Goal: Task Accomplishment & Management: Complete application form

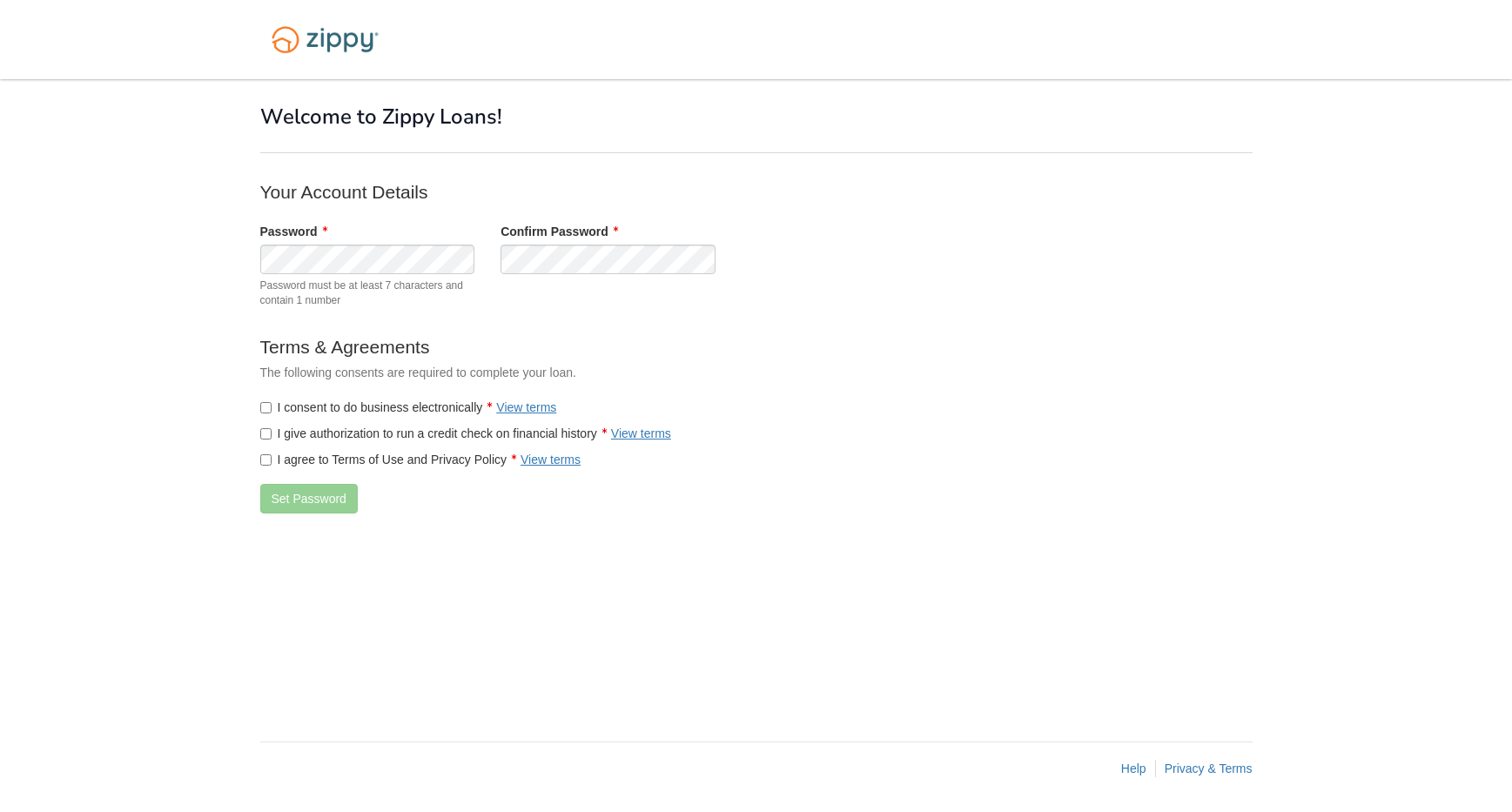
click at [652, 331] on form "Your Account Details Password Password must be at least 7 characters and contai…" at bounding box center [608, 354] width 696 height 348
click at [393, 403] on label "I consent to do business electronically View terms" at bounding box center [408, 407] width 297 height 18
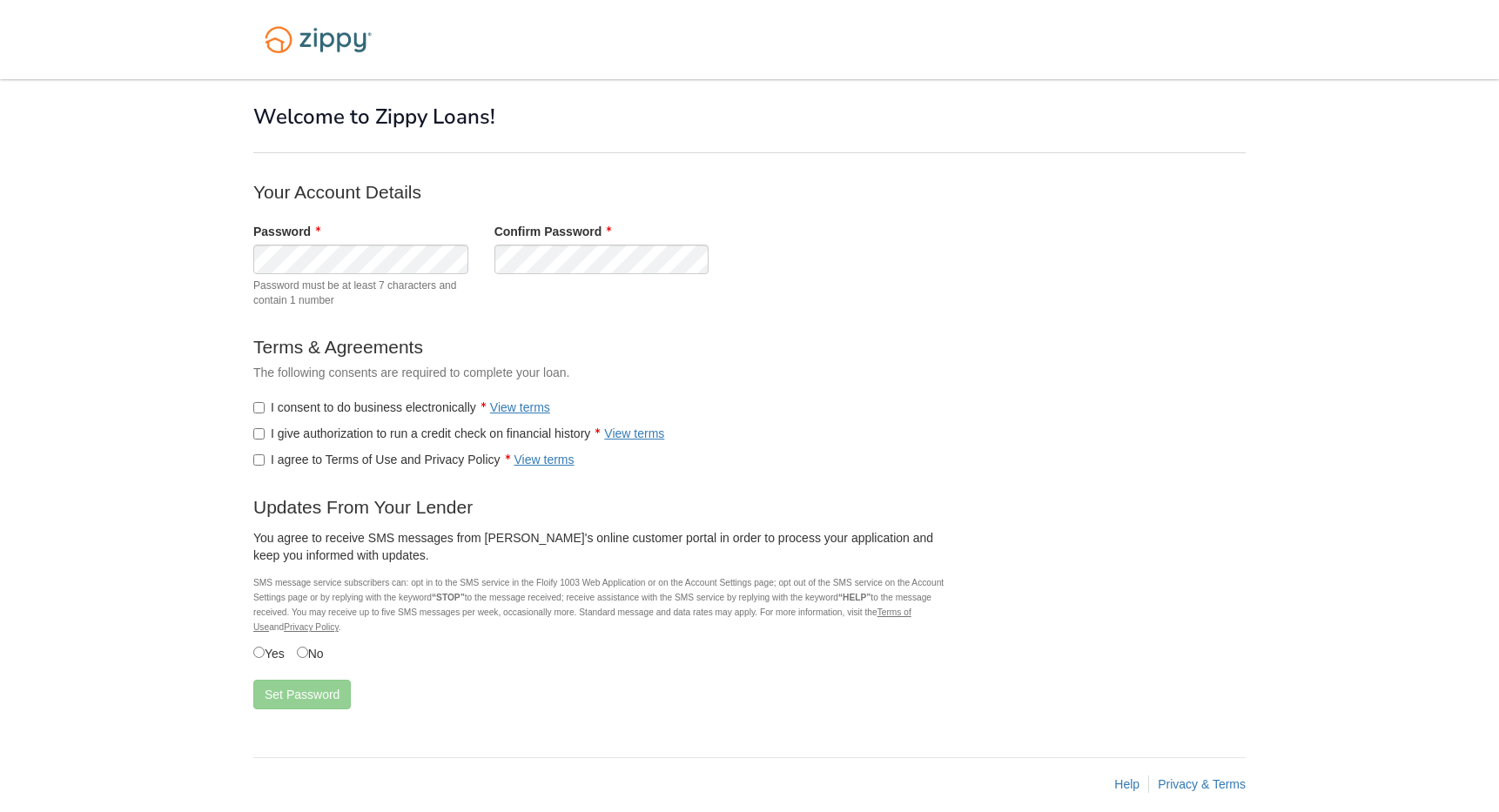
click at [378, 429] on label "I give authorization to run a credit check on financial history View terms" at bounding box center [458, 434] width 411 height 18
click at [383, 459] on label "I agree to Terms of Use and Privacy Policy View terms" at bounding box center [413, 460] width 321 height 18
click at [264, 659] on label "Yes" at bounding box center [269, 653] width 31 height 20
click at [280, 701] on button "Set Password" at bounding box center [302, 695] width 98 height 29
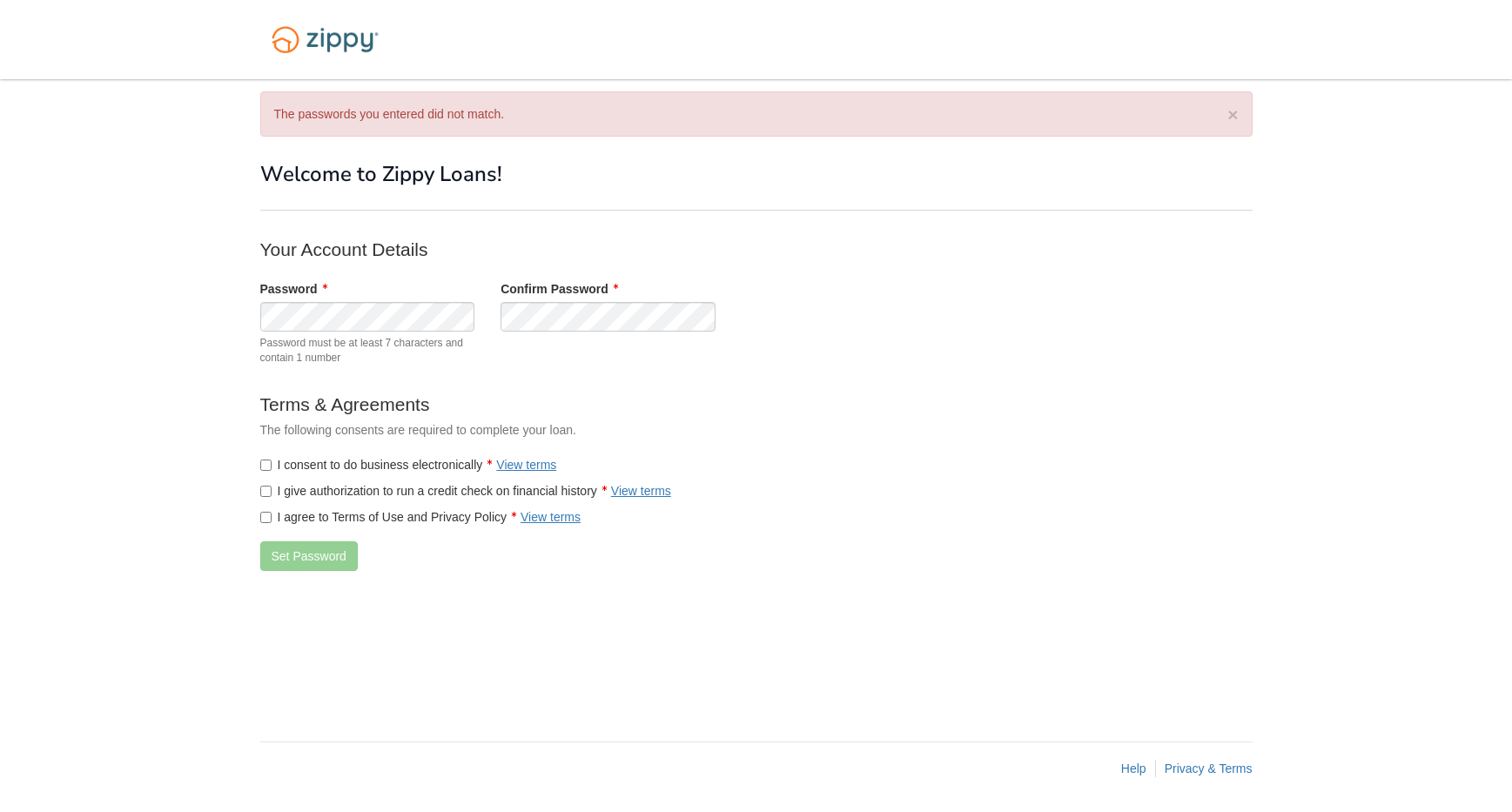
drag, startPoint x: 323, startPoint y: 461, endPoint x: 319, endPoint y: 492, distance: 31.3
click at [323, 462] on label "I consent to do business electronically View terms" at bounding box center [408, 465] width 297 height 18
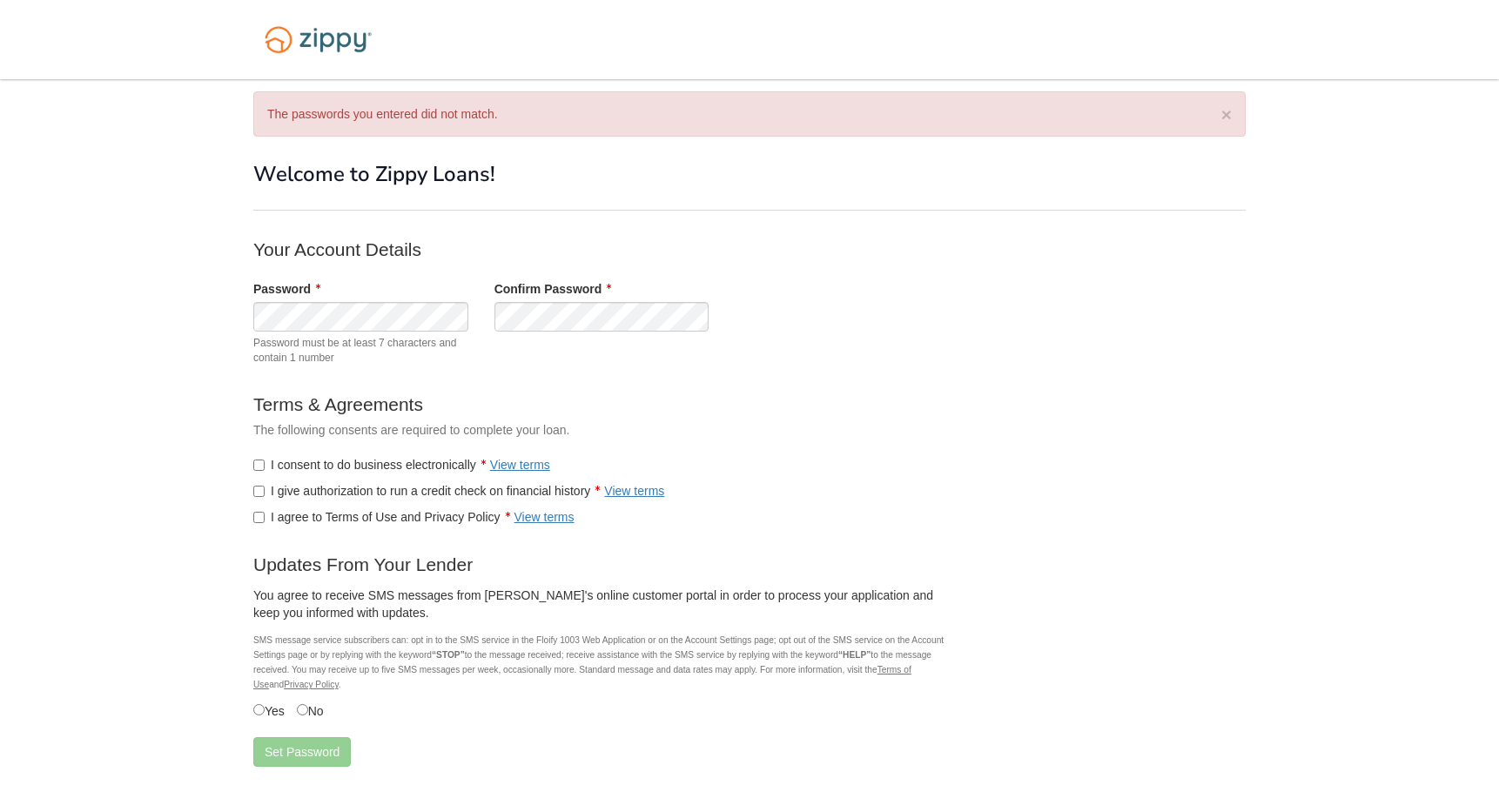
click at [320, 492] on label "I give authorization to run a credit check on financial history View terms" at bounding box center [458, 491] width 411 height 18
click at [313, 511] on label "I agree to Terms of Use and Privacy Policy View terms" at bounding box center [413, 517] width 321 height 18
click at [285, 740] on button "Set Password" at bounding box center [302, 752] width 98 height 29
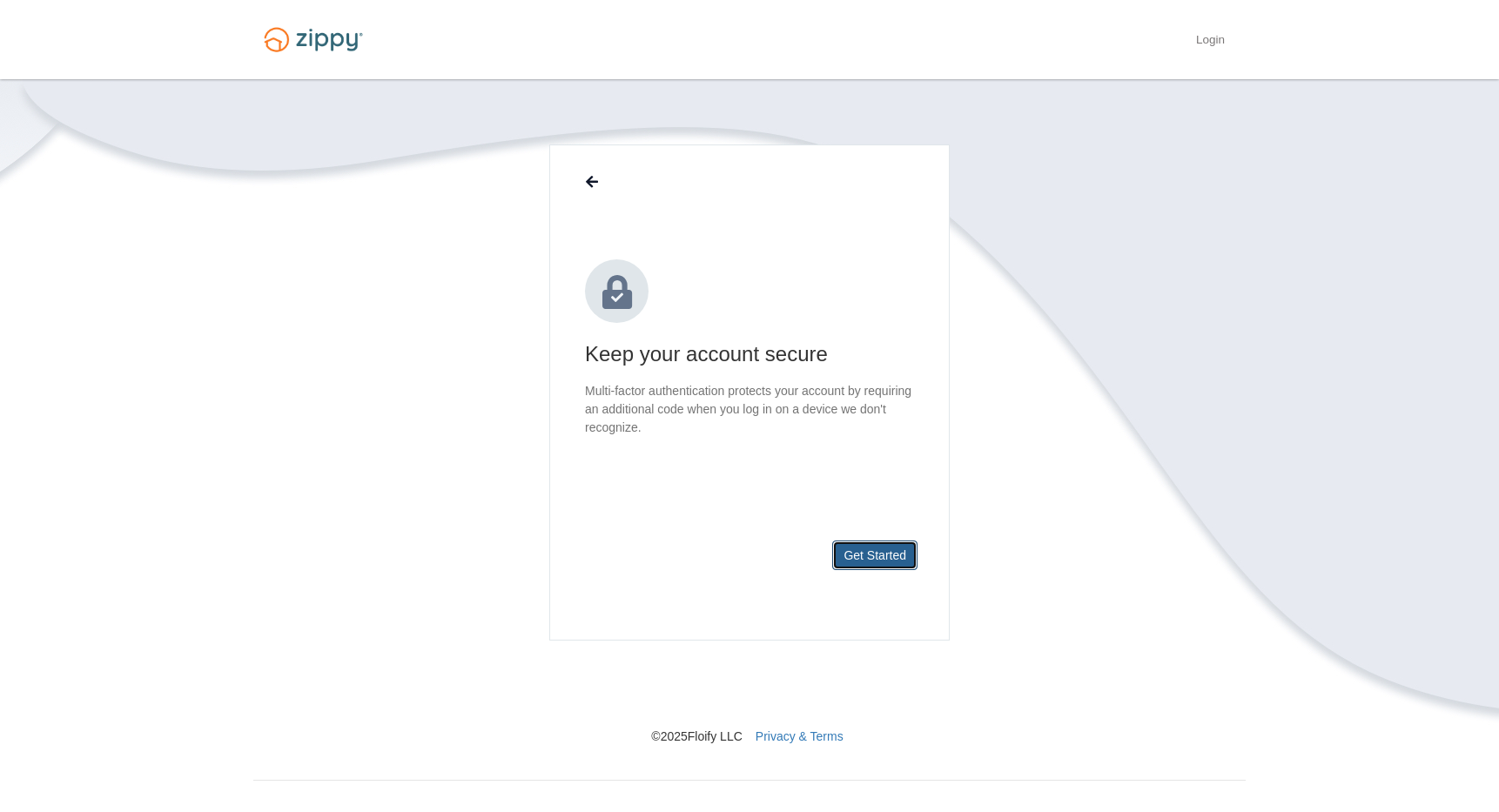
click at [893, 547] on button "Get Started" at bounding box center [875, 555] width 85 height 29
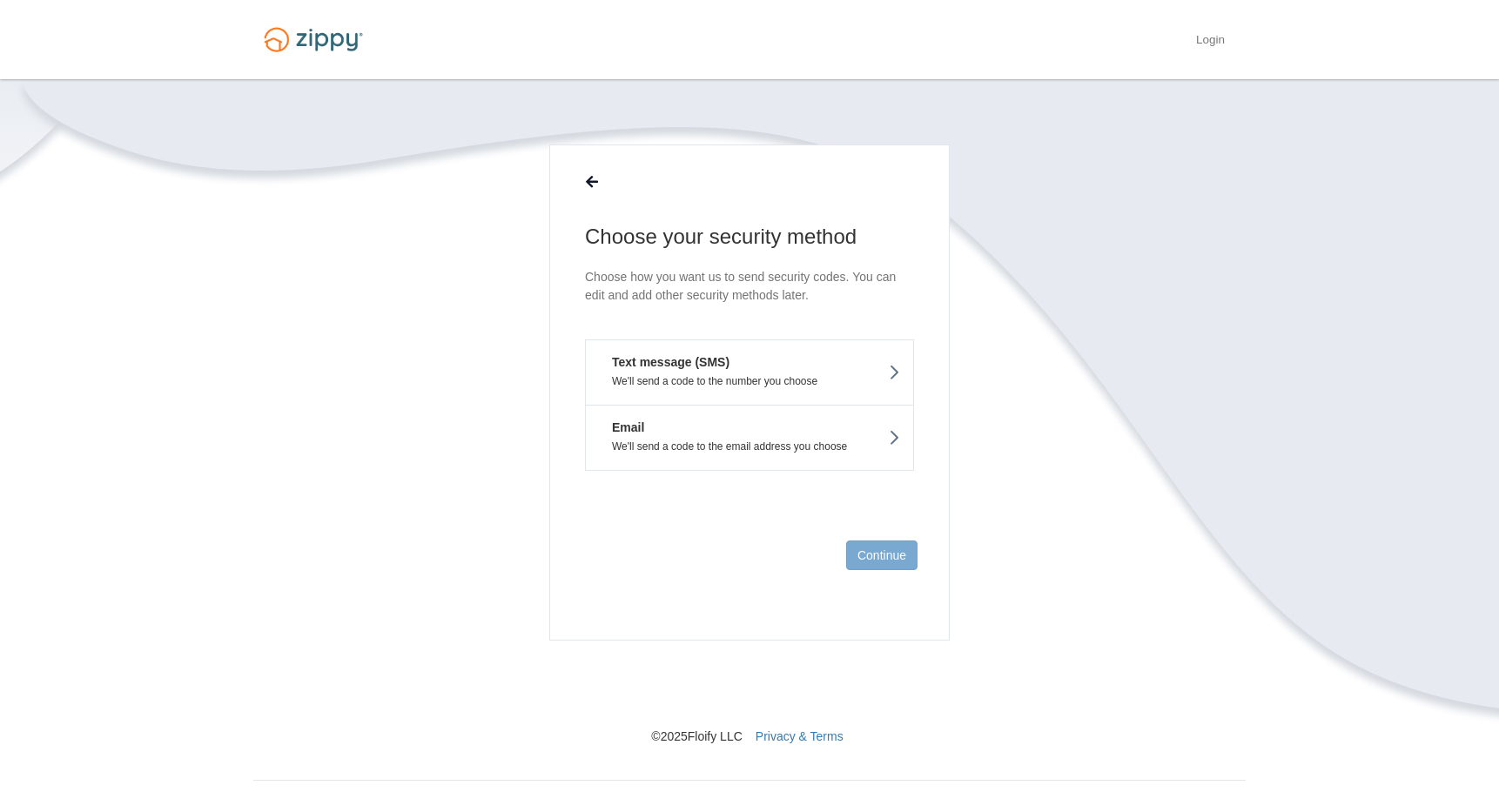
click at [844, 386] on p "We'll send a code to the number you choose" at bounding box center [750, 381] width 301 height 12
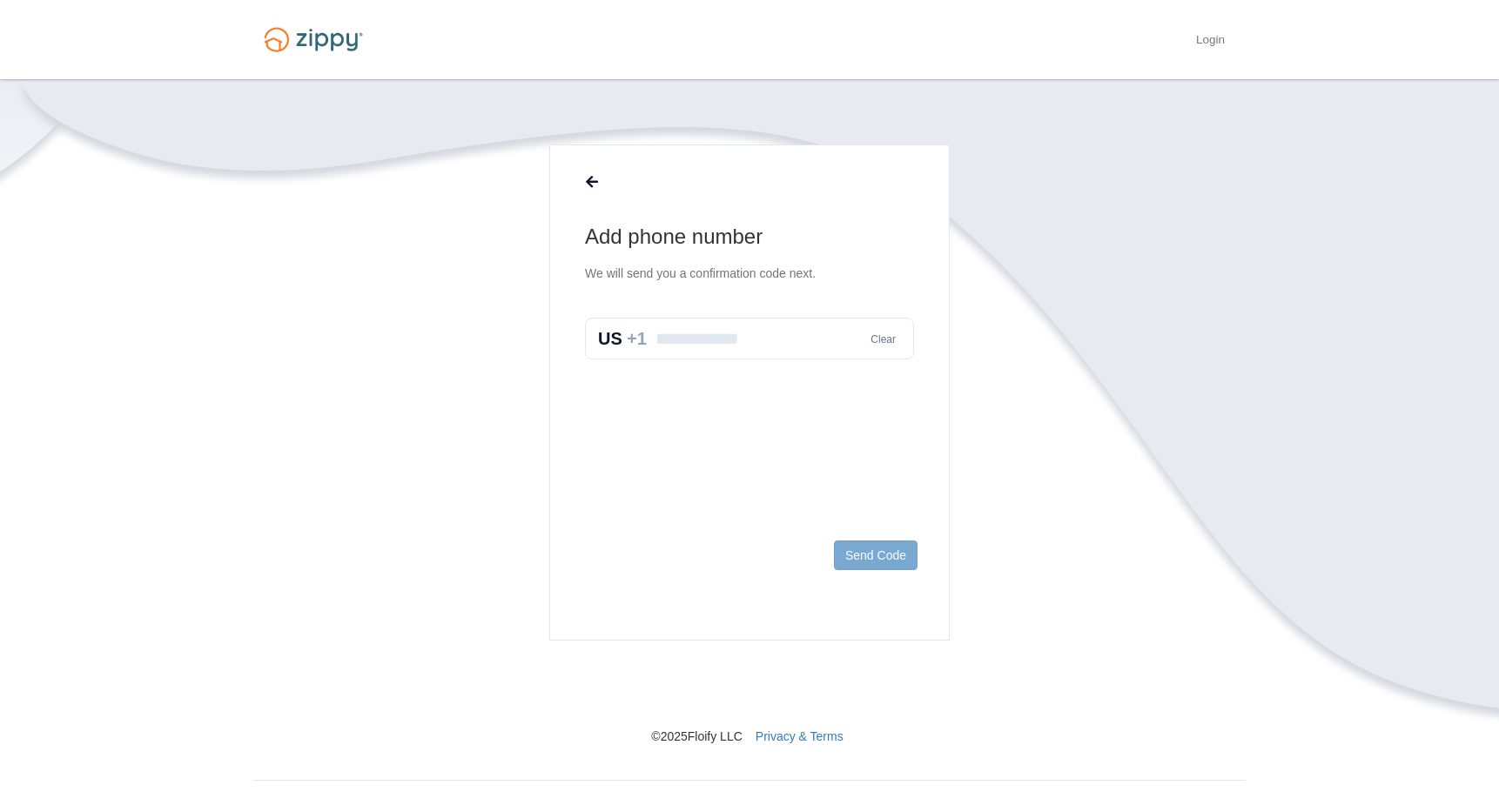
click at [785, 328] on input "text" at bounding box center [750, 338] width 329 height 42
type input "**********"
click at [875, 577] on footer "Send Code" at bounding box center [750, 583] width 399 height 113
click at [878, 551] on button "Send Code" at bounding box center [877, 555] width 84 height 29
click at [796, 340] on input "text" at bounding box center [750, 357] width 329 height 42
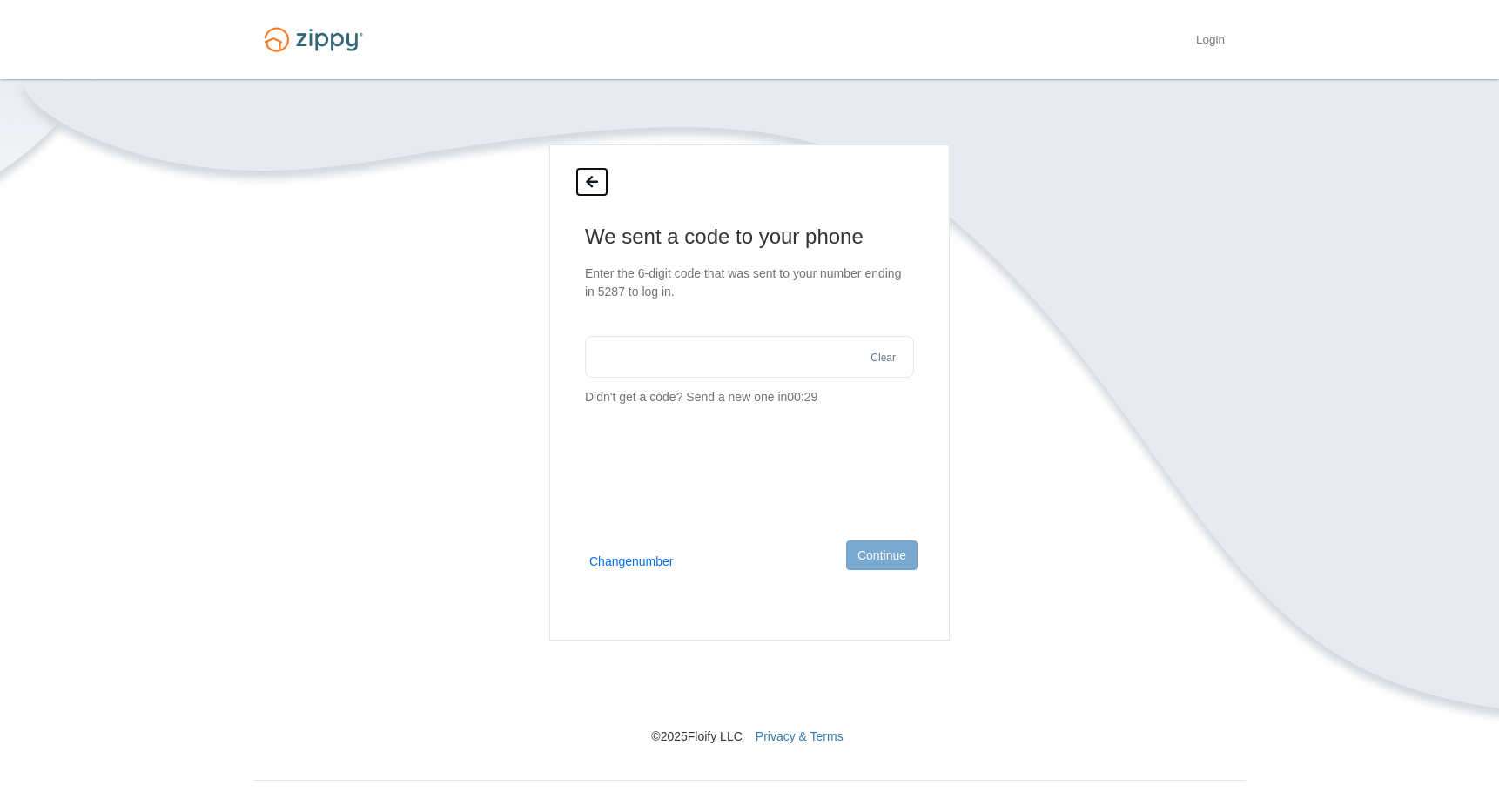
click at [599, 180] on button at bounding box center [592, 182] width 33 height 29
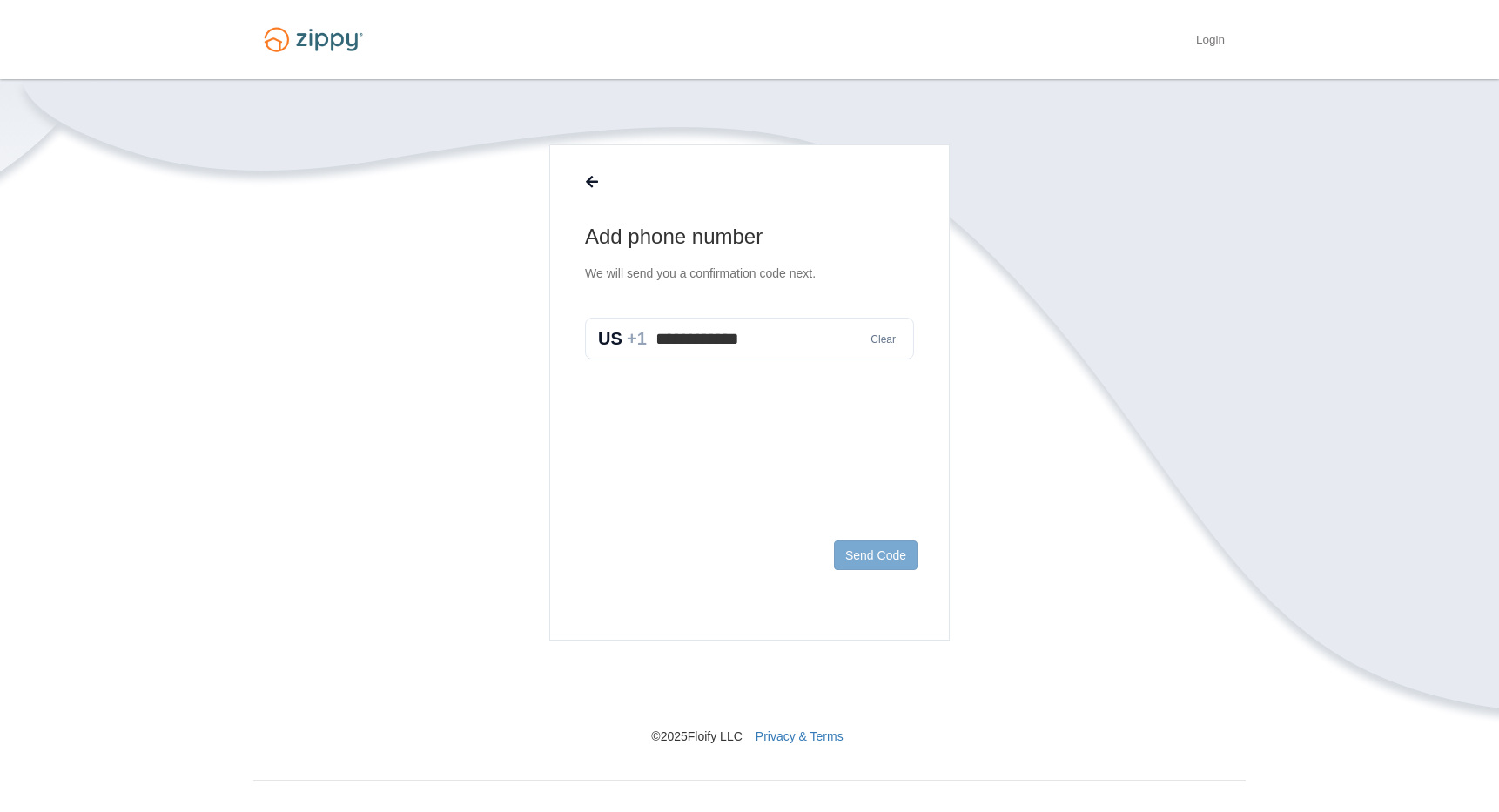
click at [771, 349] on input "**********" at bounding box center [750, 338] width 329 height 42
click at [773, 334] on input "**********" at bounding box center [750, 338] width 329 height 42
type input "*"
type input "**********"
click at [890, 544] on button "Send Code" at bounding box center [877, 555] width 84 height 29
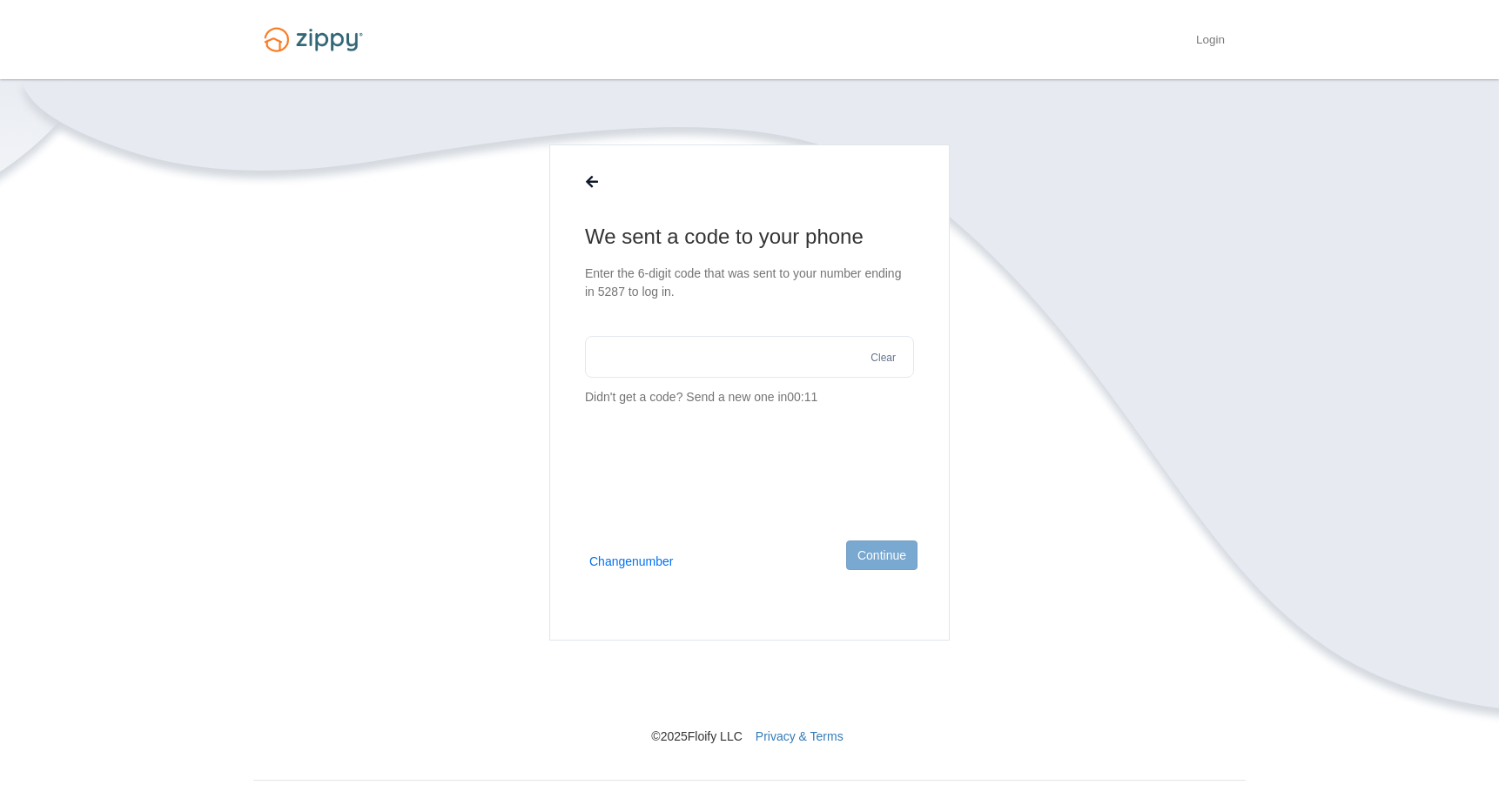
click at [659, 356] on input "text" at bounding box center [750, 357] width 329 height 42
type input "******"
click at [893, 546] on button "Continue" at bounding box center [881, 555] width 71 height 29
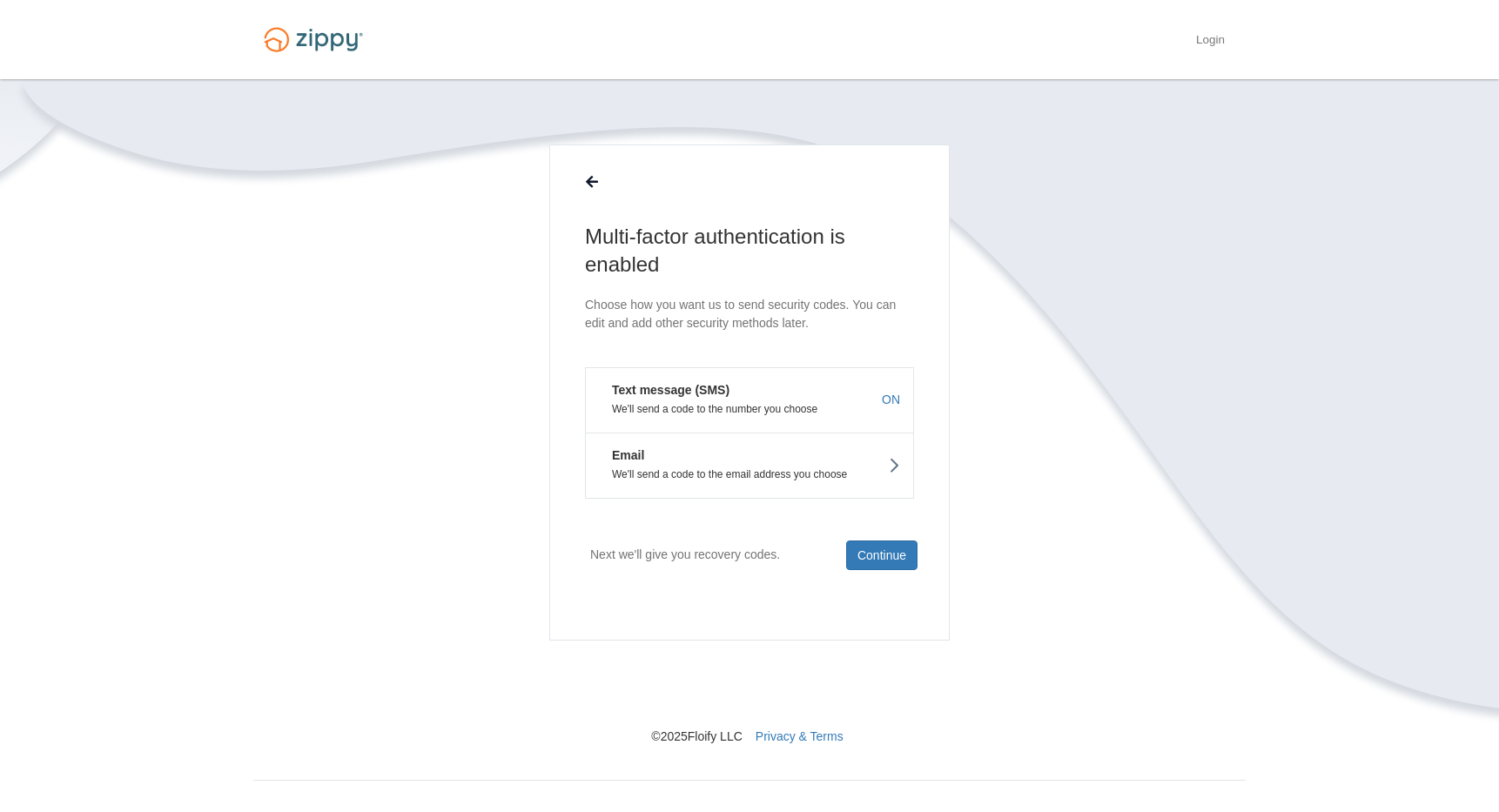
click at [859, 466] on button "Email We'll send a code to the email address you choose" at bounding box center [750, 466] width 329 height 66
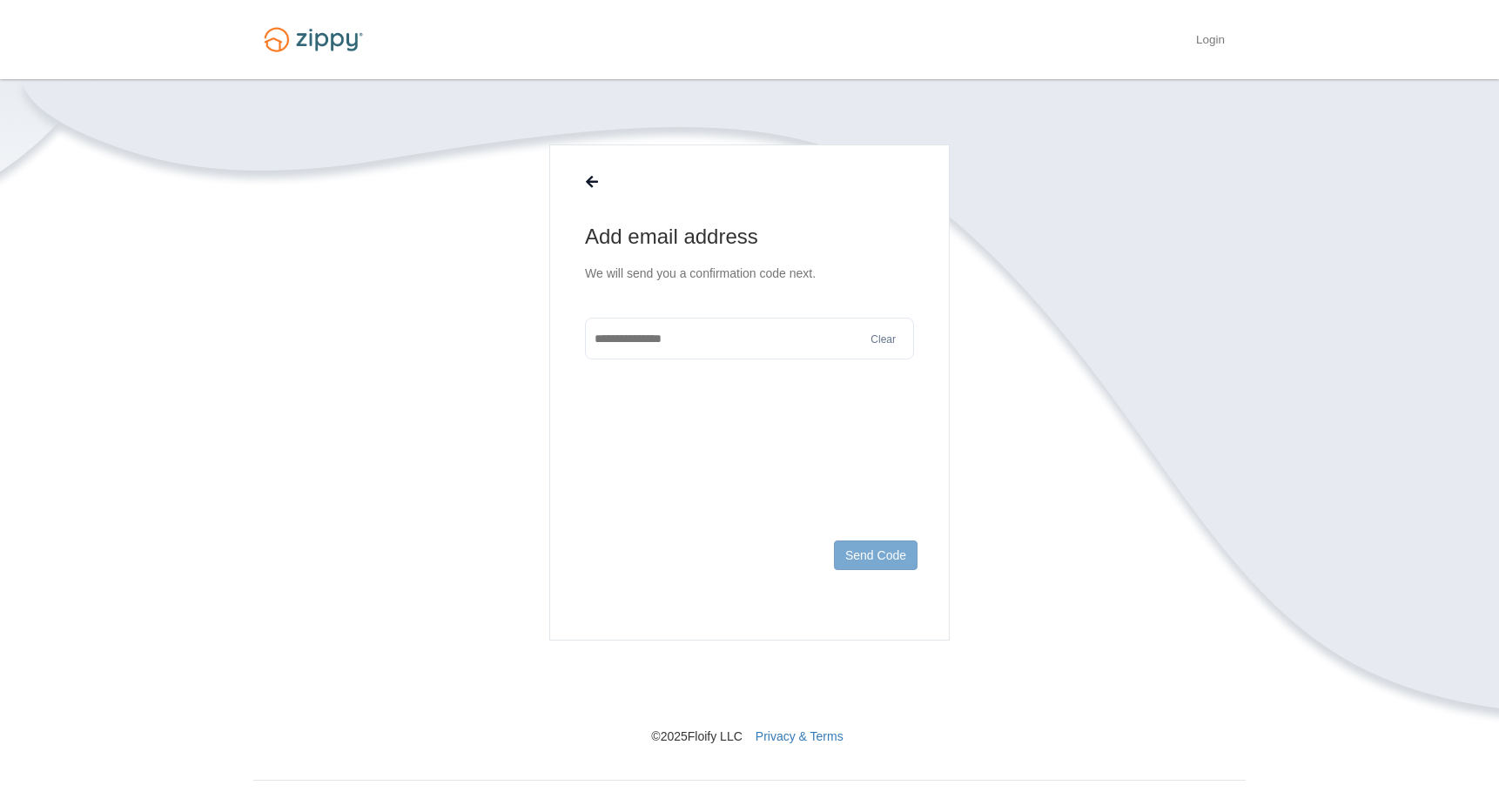
click at [803, 350] on input "text" at bounding box center [750, 338] width 329 height 42
type input "**********"
click at [865, 566] on button "Send Code" at bounding box center [877, 555] width 84 height 29
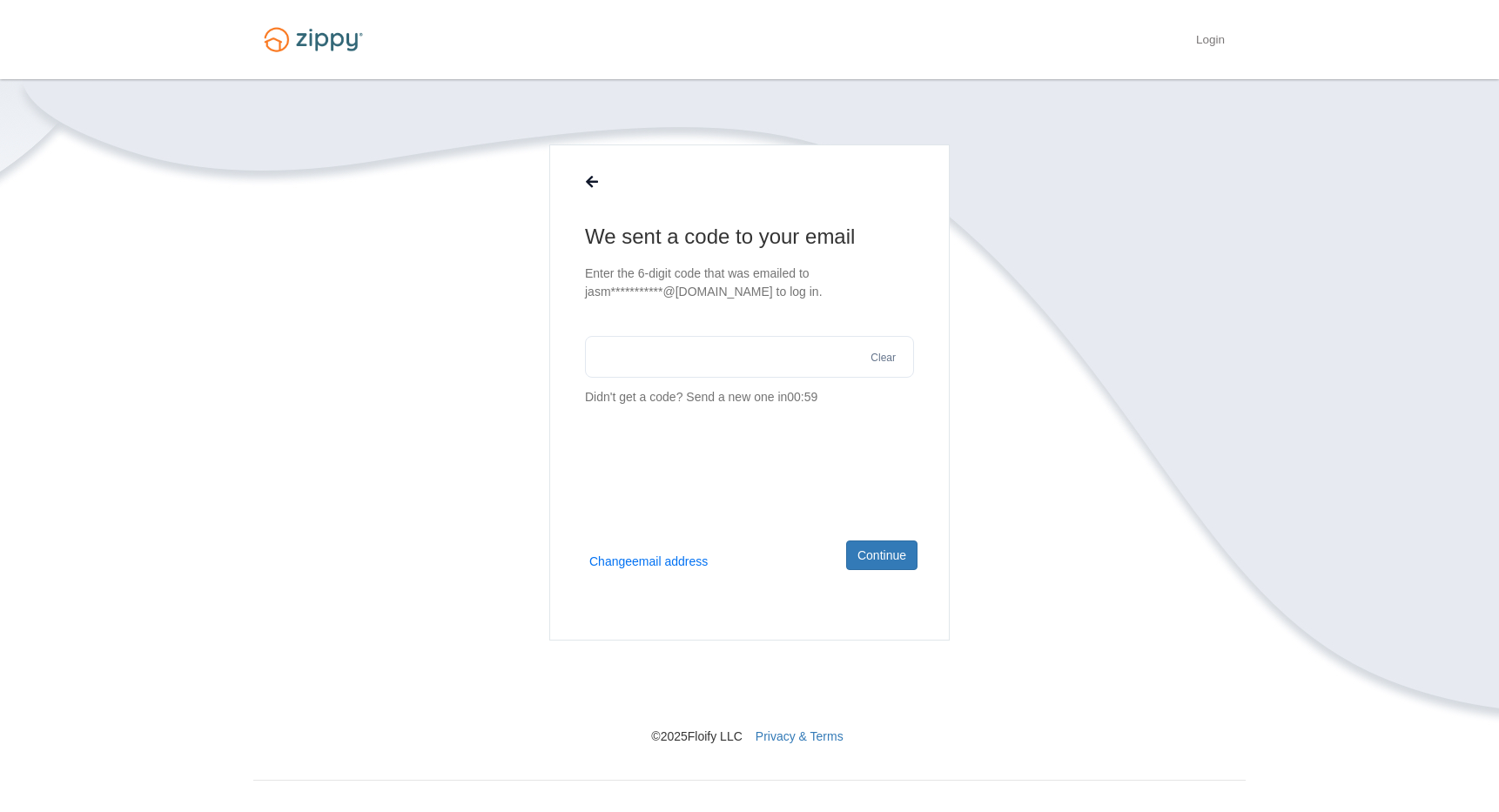
click at [720, 363] on input "text" at bounding box center [750, 357] width 329 height 42
type input "******"
click at [882, 561] on button "Continue" at bounding box center [881, 555] width 71 height 29
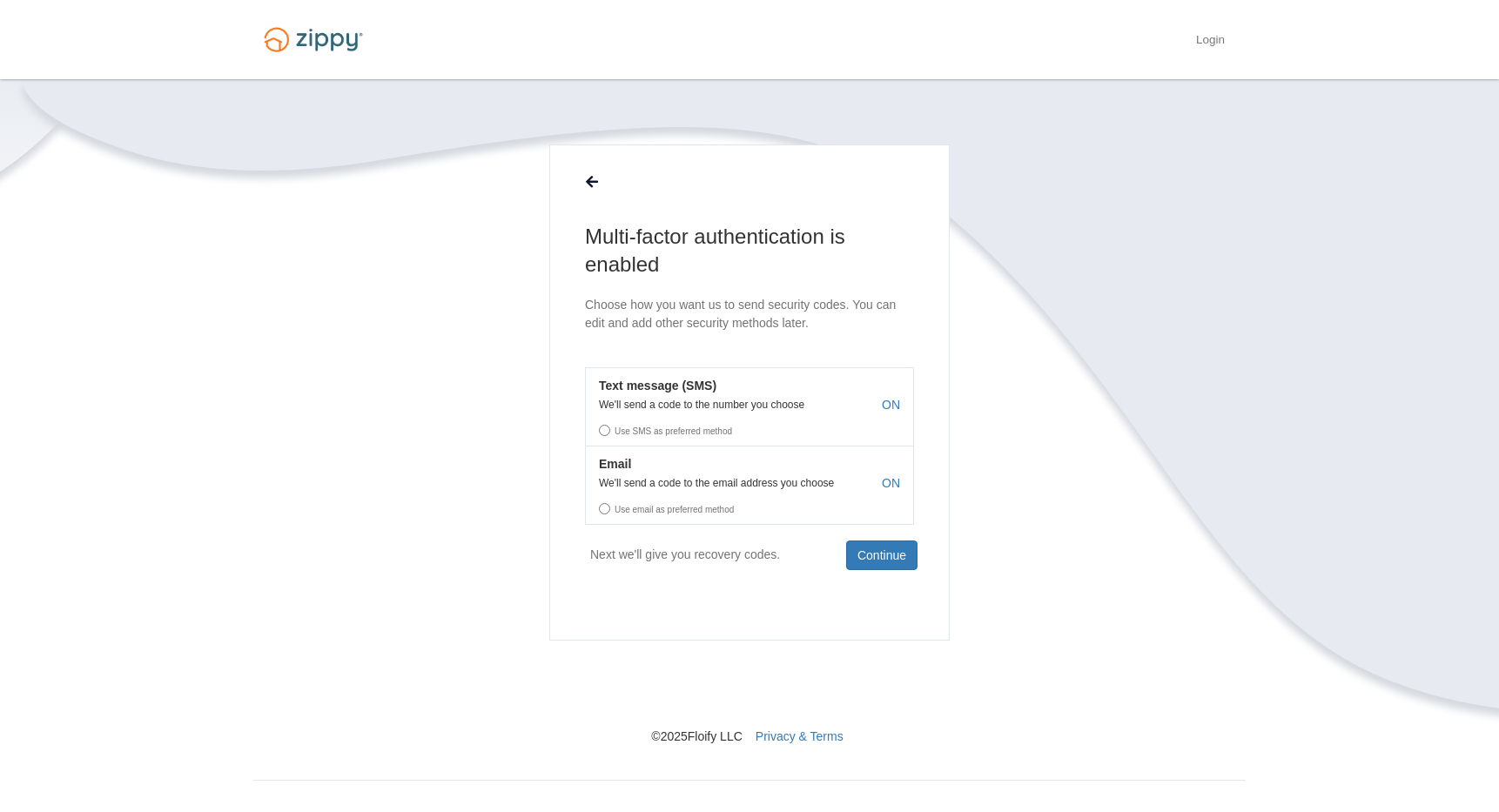
click at [748, 418] on label "Use SMS as preferred method" at bounding box center [750, 428] width 327 height 26
click at [610, 427] on label "Use SMS as preferred method" at bounding box center [750, 428] width 327 height 26
click at [609, 430] on label "Use SMS as preferred method" at bounding box center [750, 428] width 327 height 26
click at [873, 541] on button "Continue" at bounding box center [881, 555] width 71 height 29
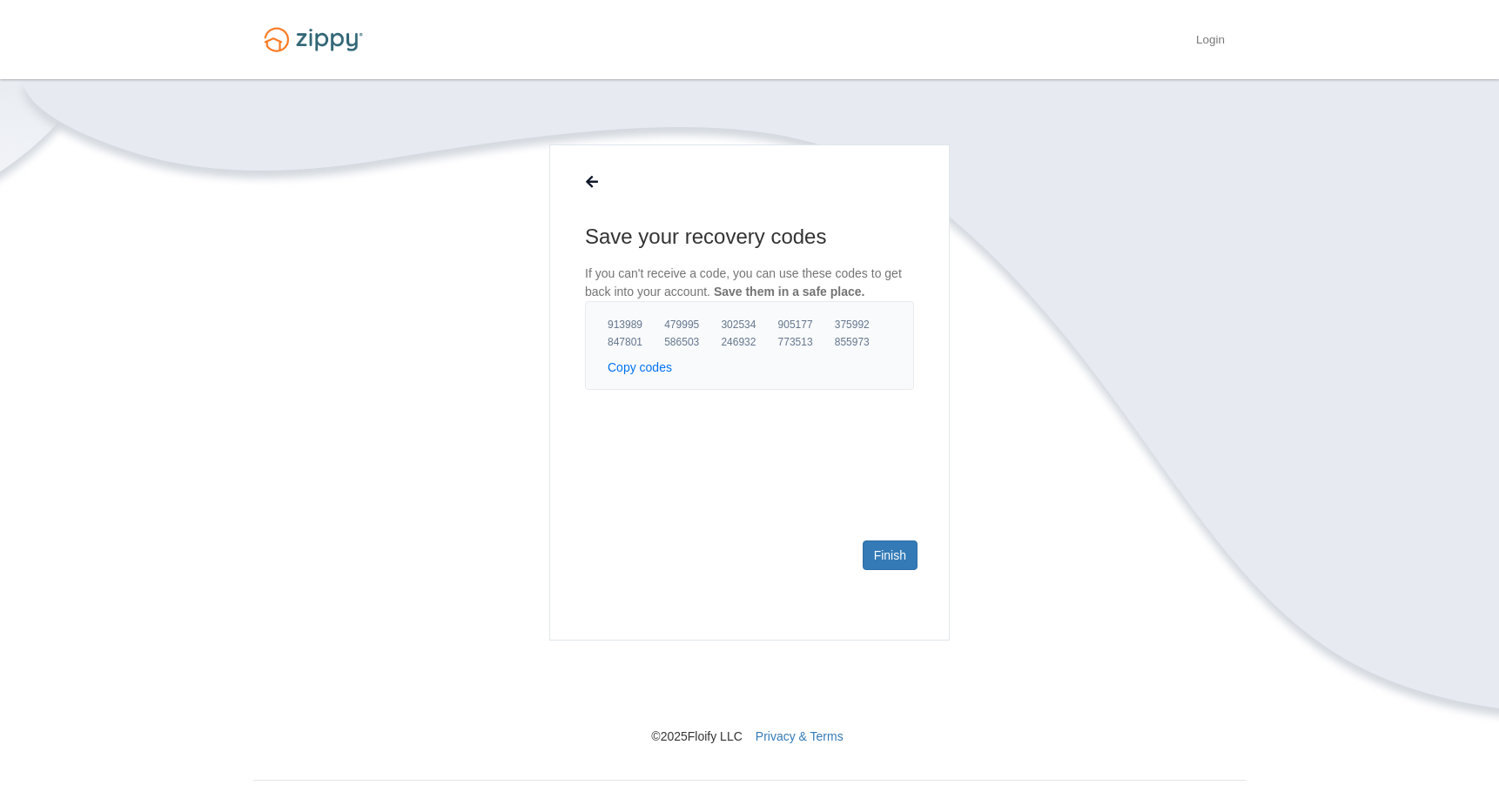
click at [859, 547] on footer "Finish" at bounding box center [750, 583] width 399 height 113
click at [886, 558] on link "Finish" at bounding box center [890, 555] width 55 height 29
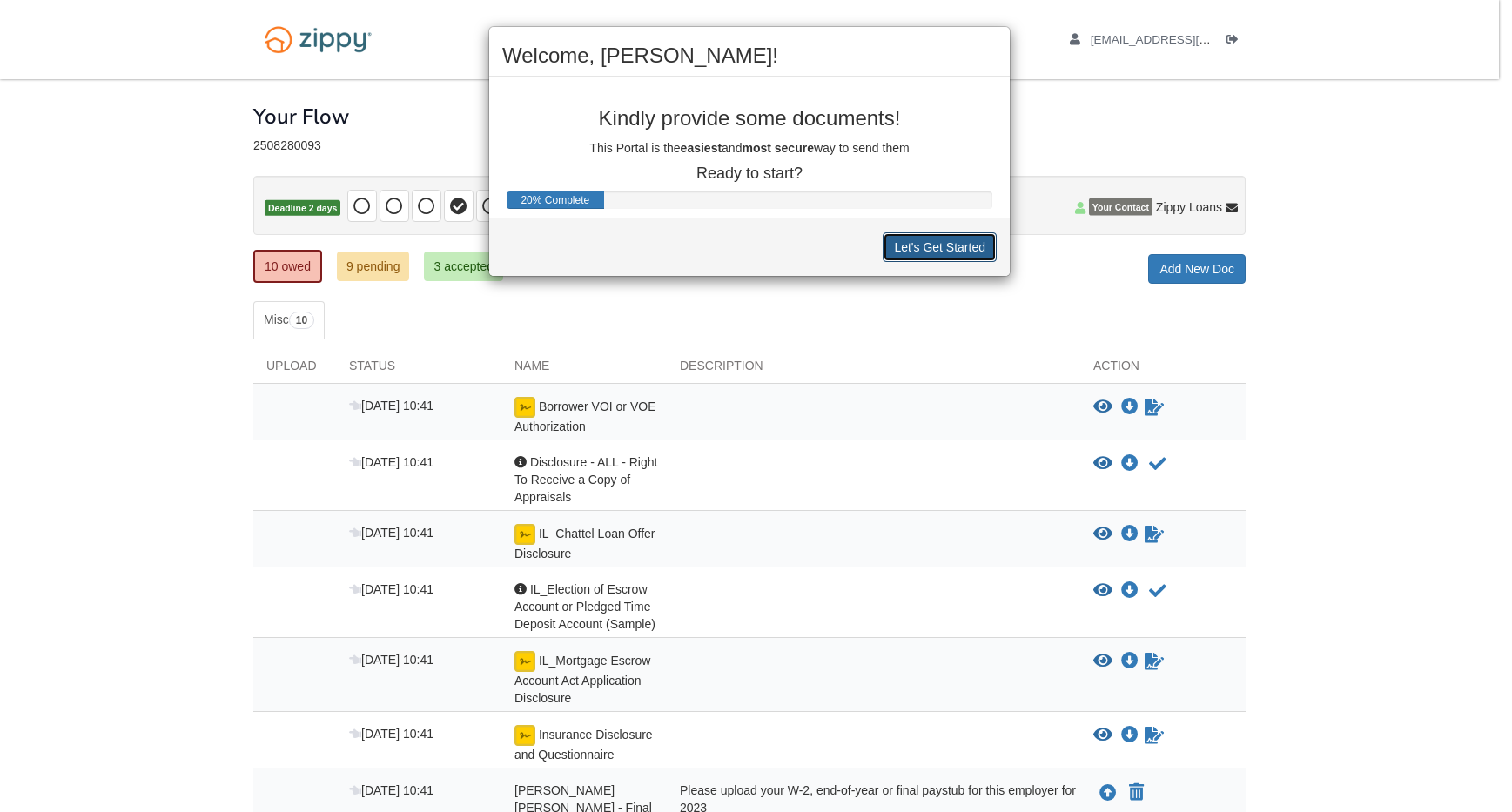
click at [914, 250] on button "Let's Get Started" at bounding box center [939, 247] width 114 height 29
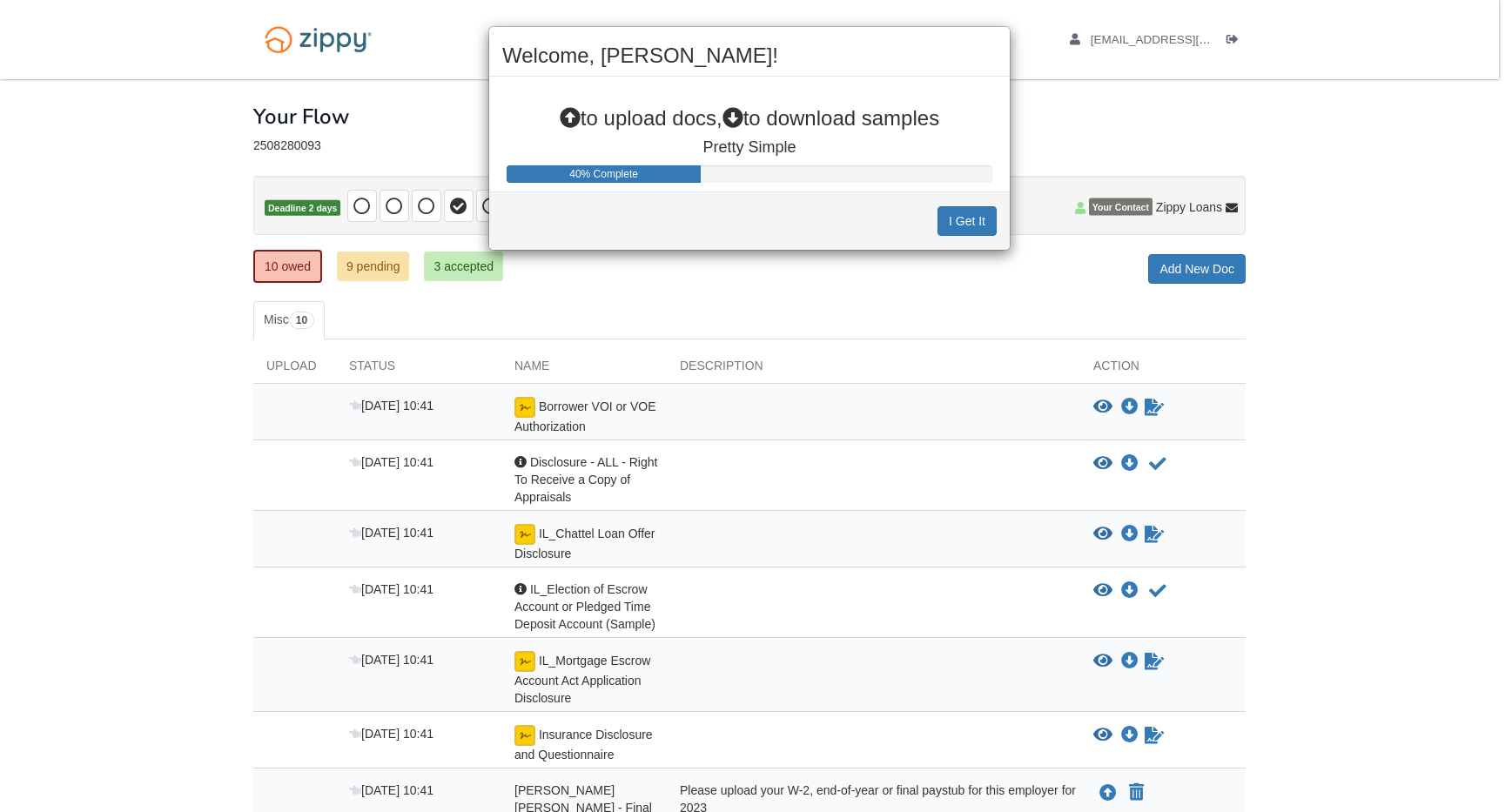
click at [966, 236] on div "I Get It" at bounding box center [749, 221] width 521 height 59
click at [977, 209] on button "I Get It" at bounding box center [967, 221] width 60 height 29
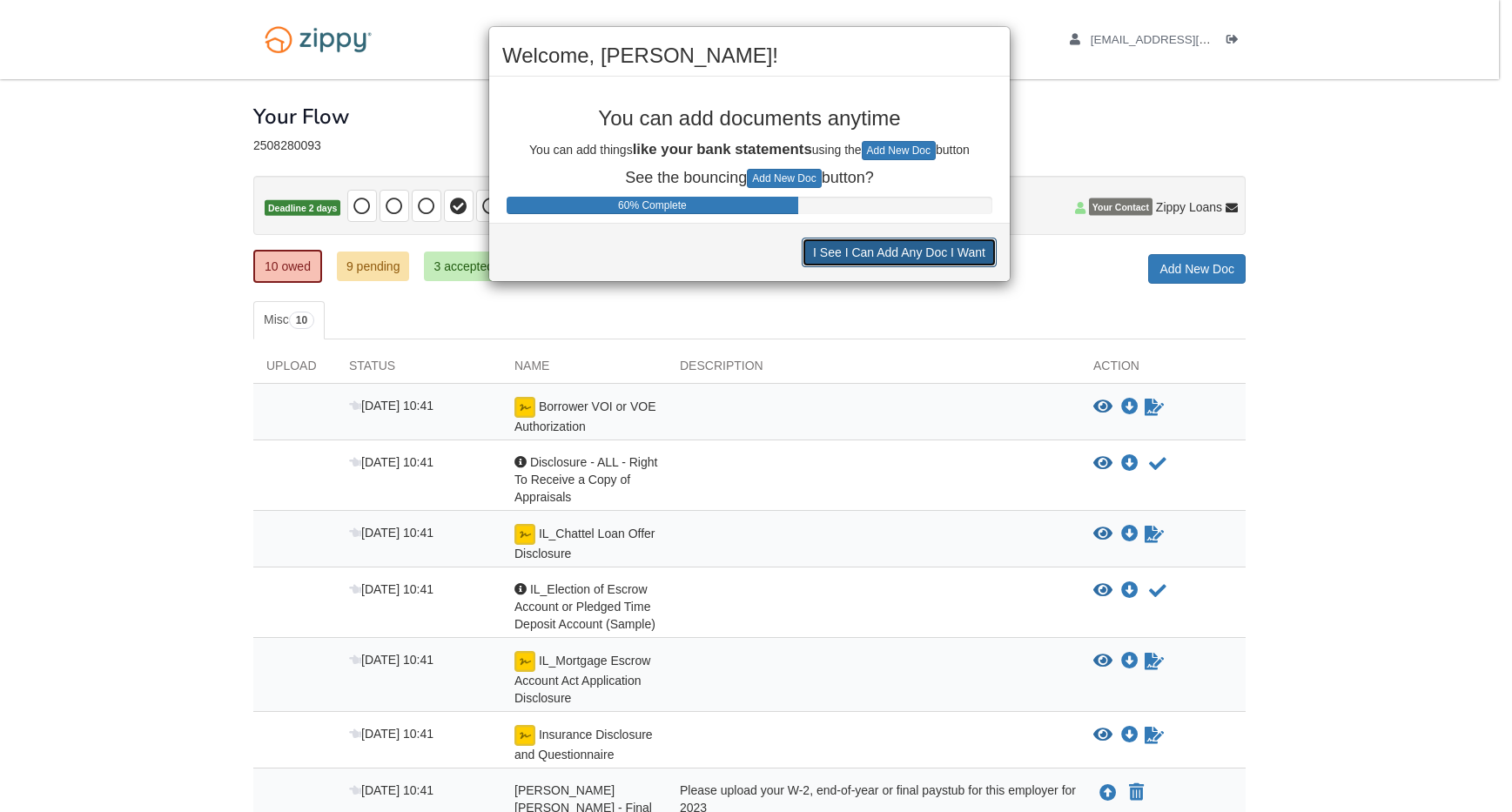
click at [958, 257] on button "I See I Can Add Any Doc I Want" at bounding box center [900, 252] width 195 height 29
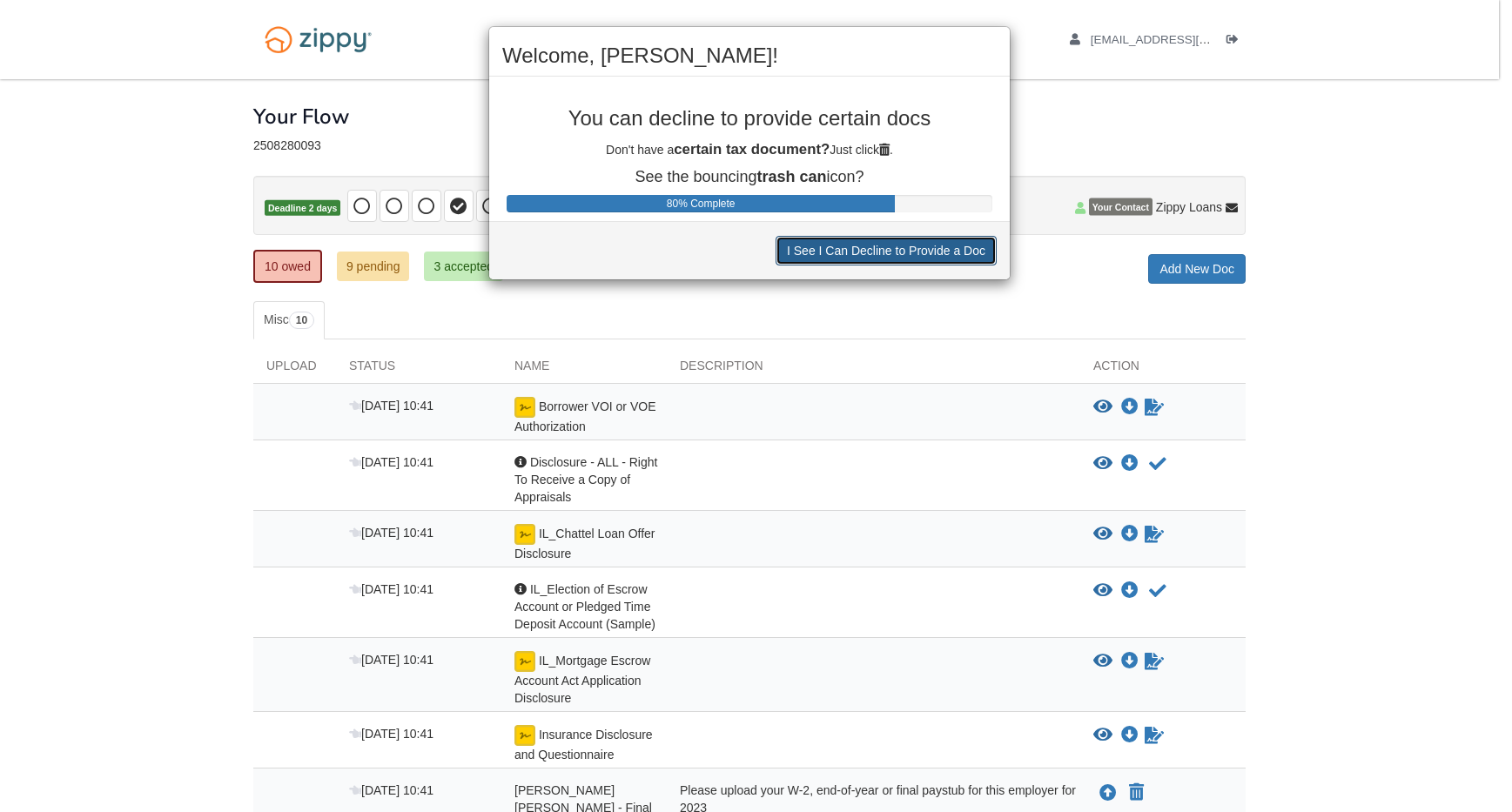
click at [958, 257] on button "I See I Can Decline to Provide a Doc" at bounding box center [886, 250] width 221 height 29
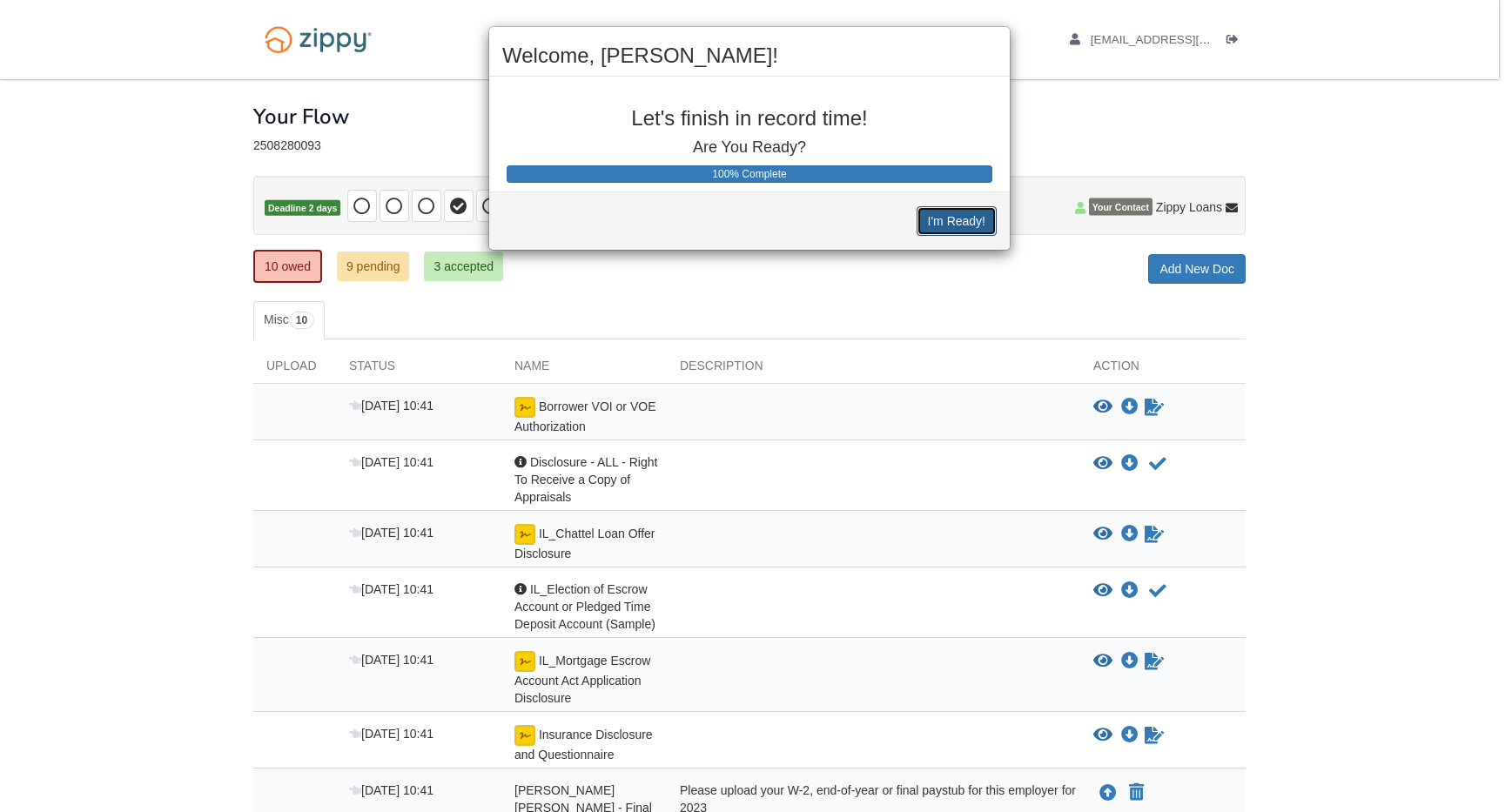
click at [958, 206] on button "I'm Ready!" at bounding box center [956, 221] width 80 height 29
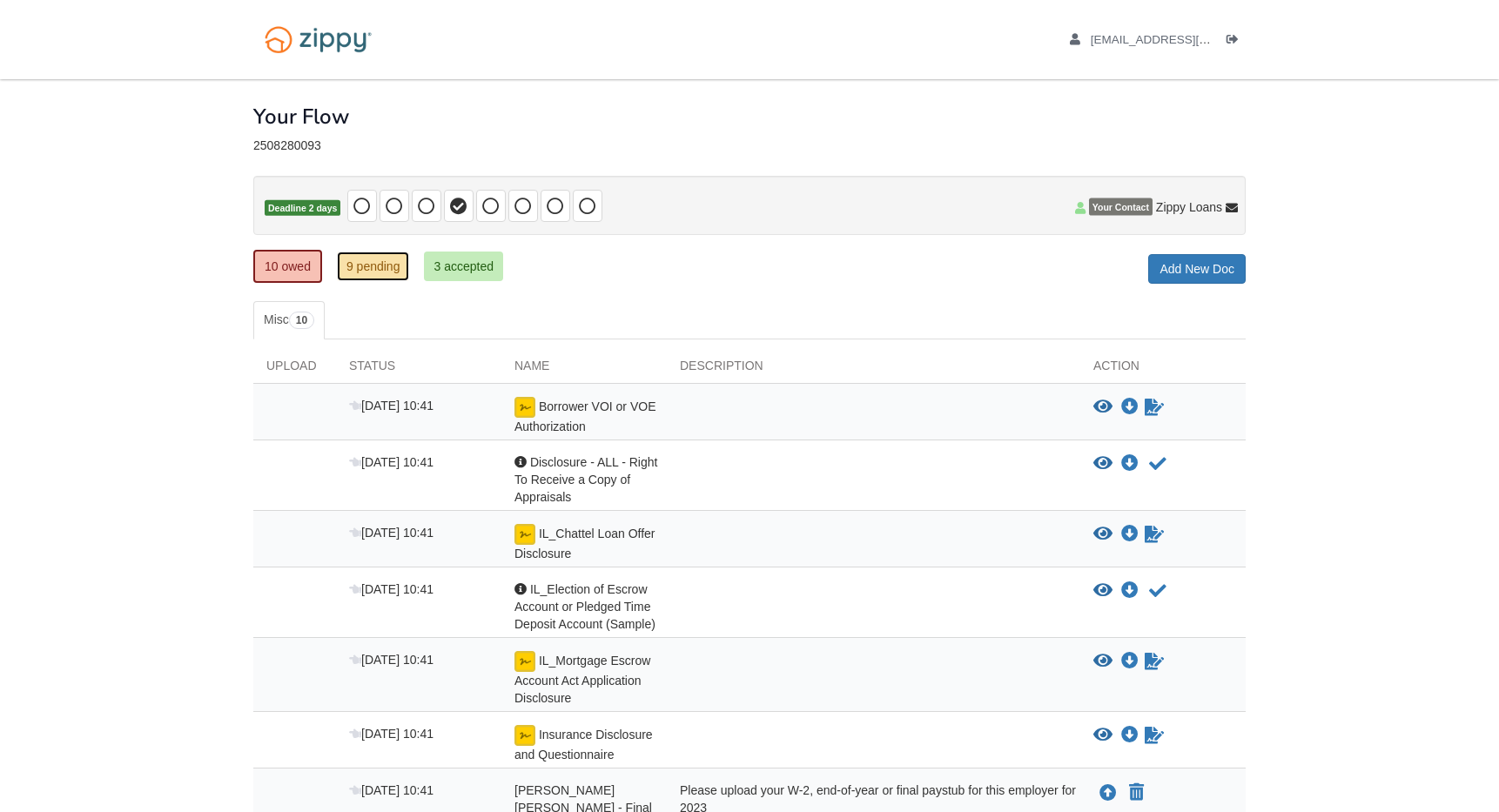
click at [400, 262] on link "9 pending" at bounding box center [373, 266] width 73 height 29
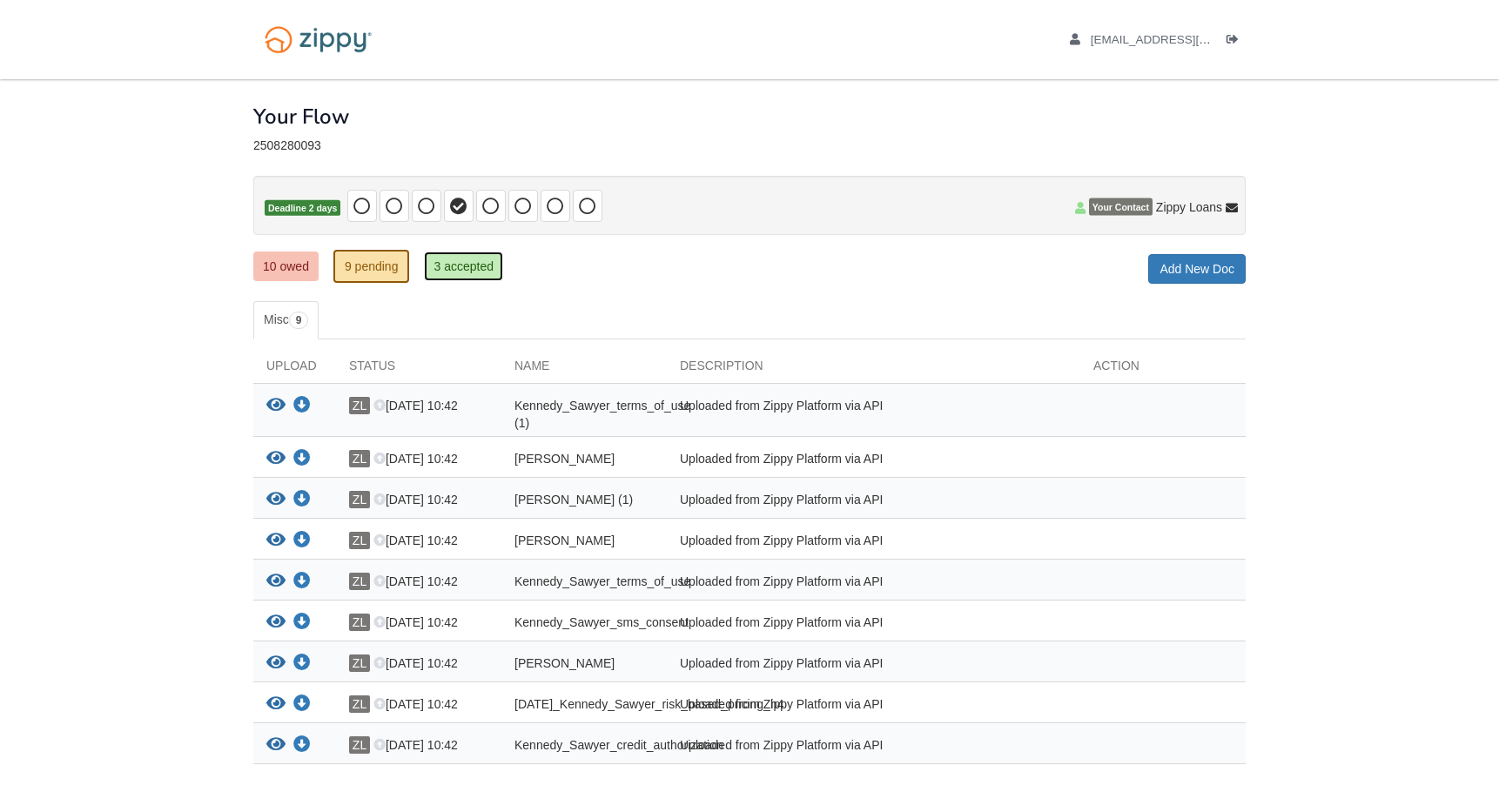
click at [451, 268] on link "3 accepted" at bounding box center [463, 266] width 79 height 29
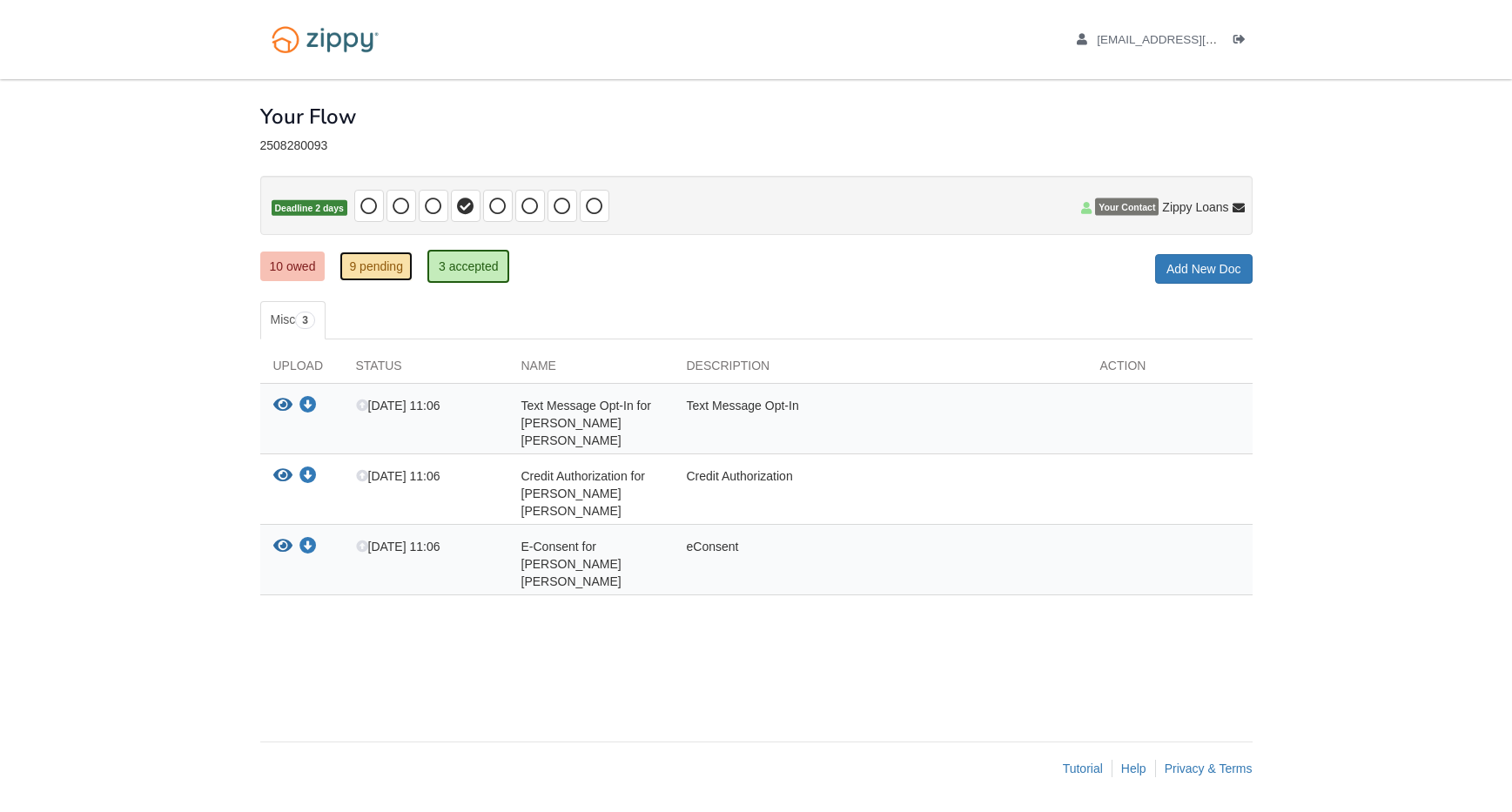
click at [390, 262] on link "9 pending" at bounding box center [375, 266] width 73 height 29
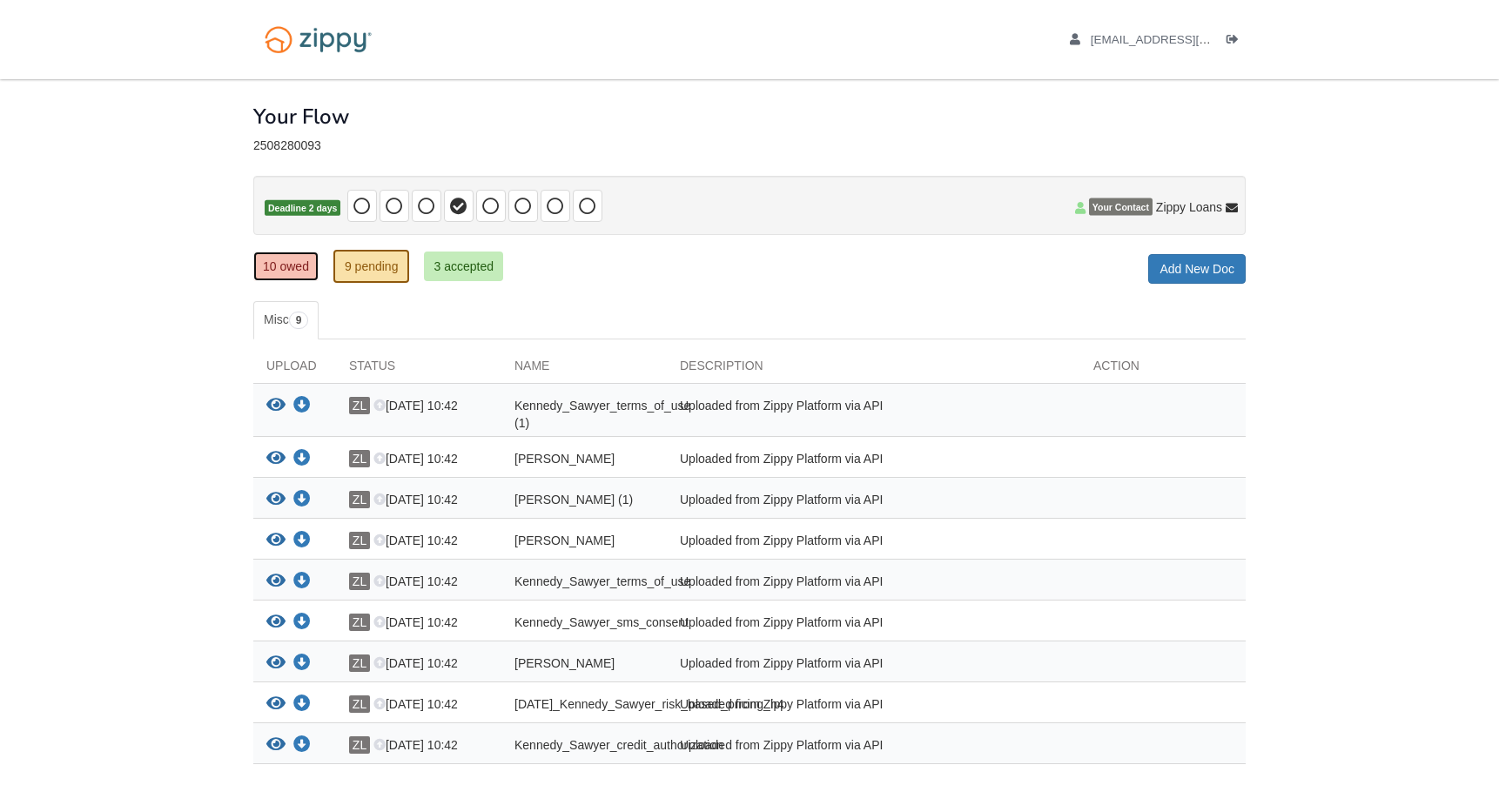
click at [296, 270] on link "10 owed" at bounding box center [285, 266] width 65 height 29
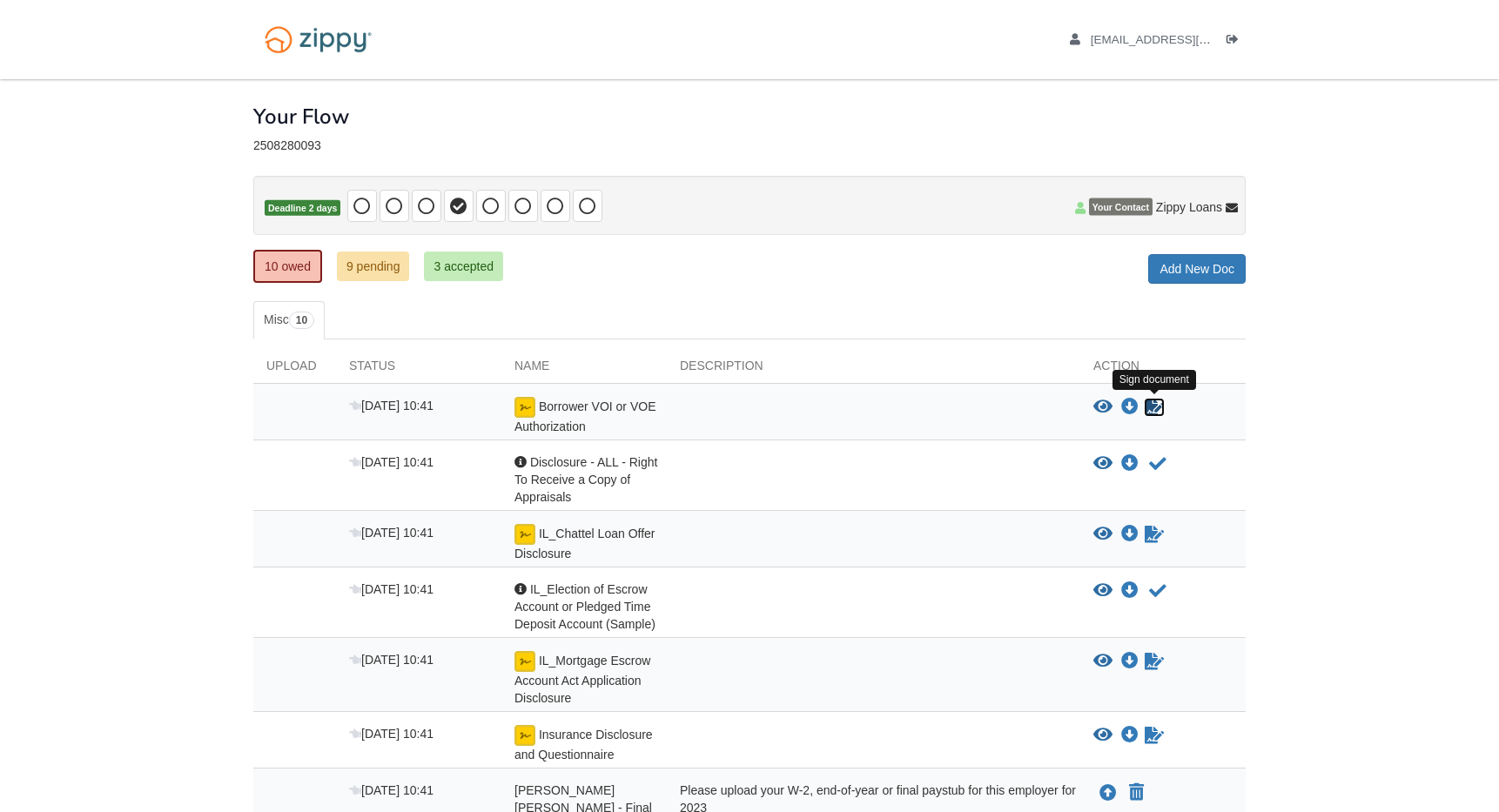
click at [1156, 403] on icon "Sign Form" at bounding box center [1155, 407] width 20 height 18
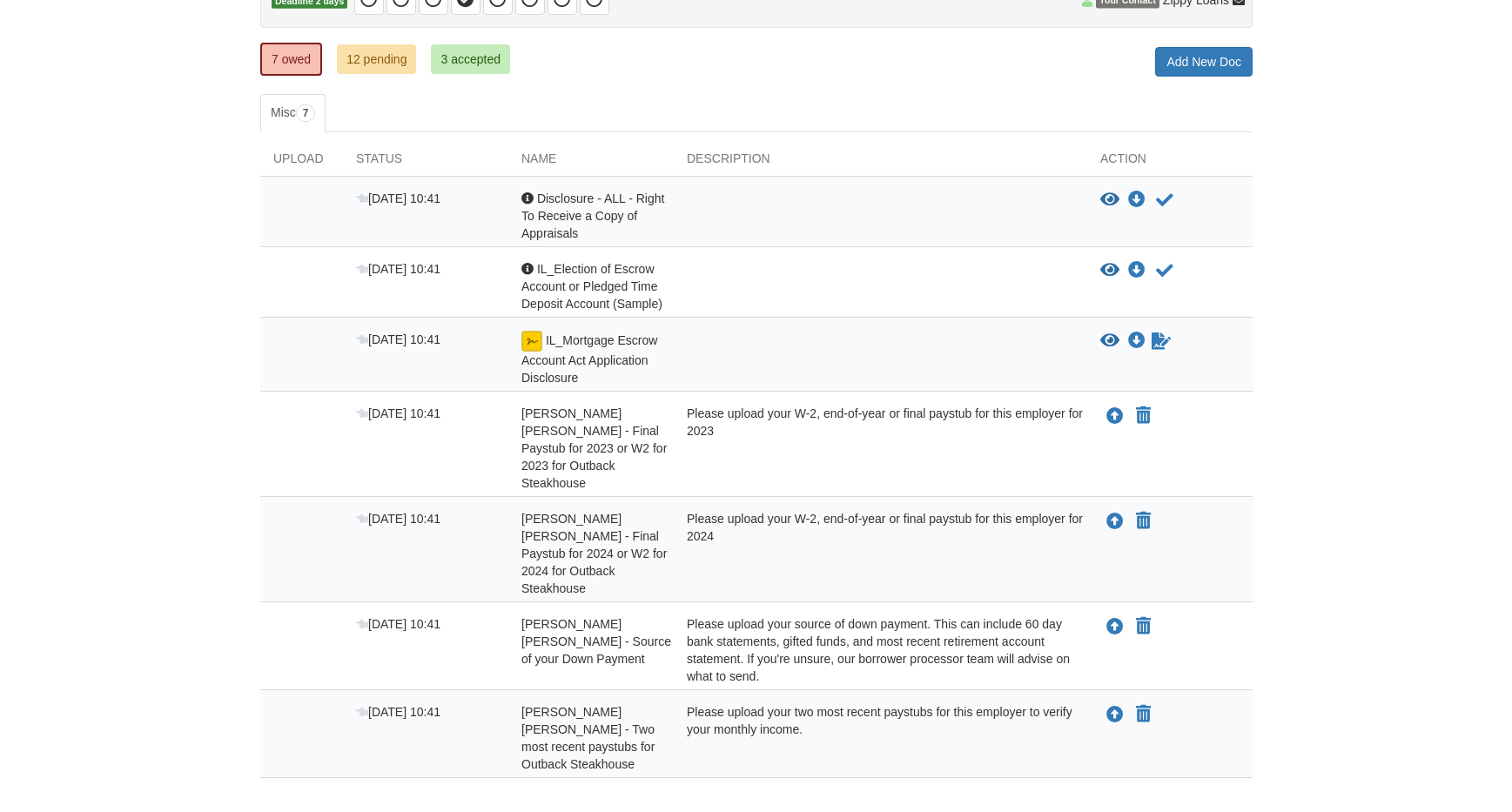
scroll to position [261, 0]
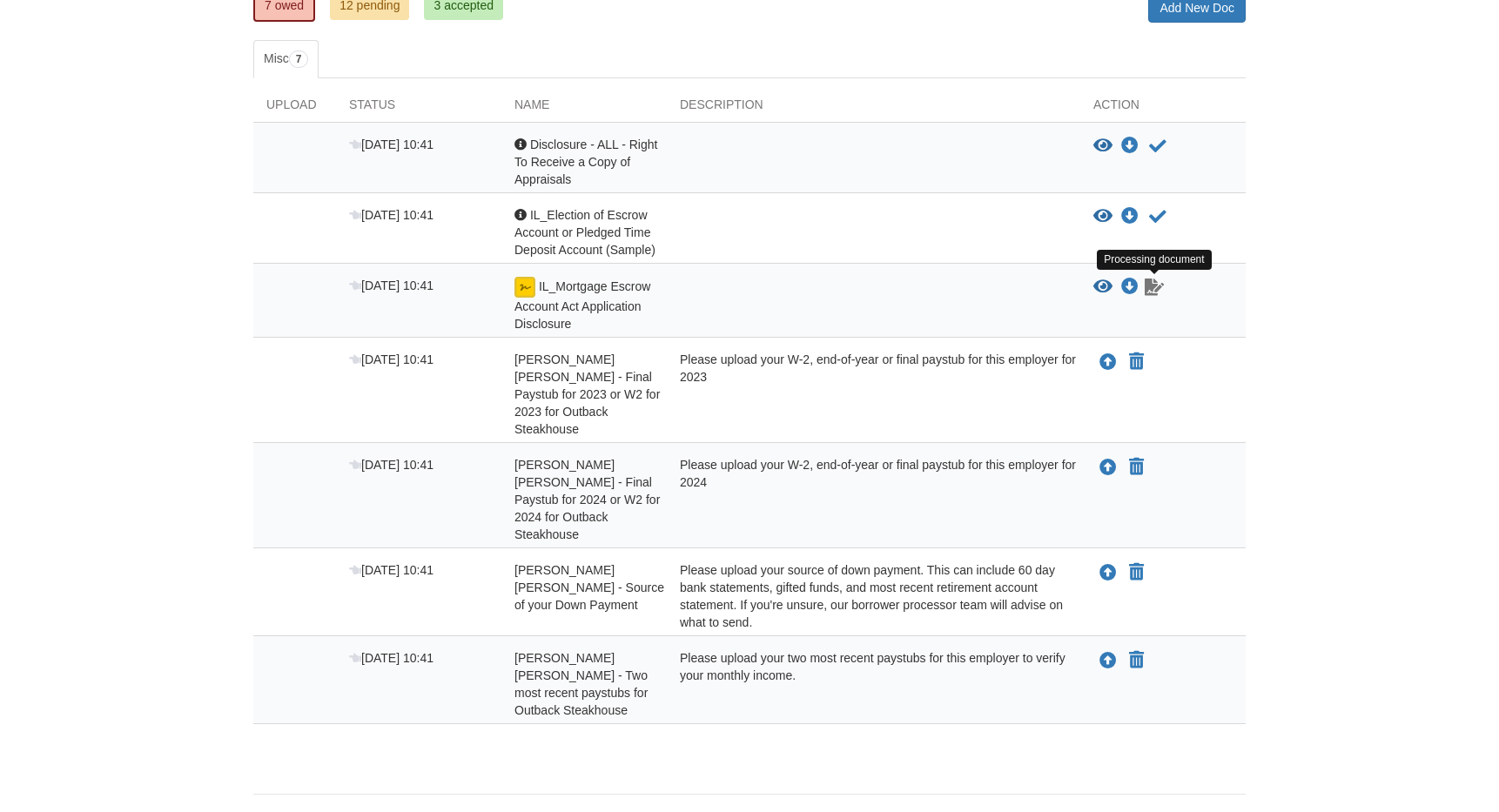
click at [1160, 294] on icon "Waiting for your co-borrower to e-sign" at bounding box center [1155, 287] width 20 height 18
click at [1157, 286] on icon "Waiting for your co-borrower to e-sign" at bounding box center [1155, 287] width 20 height 18
click at [1160, 289] on icon "Waiting for your co-borrower to e-sign" at bounding box center [1155, 287] width 20 height 18
click at [1410, 221] on body "jasmine7kennedy@gmail.com Logout" at bounding box center [750, 302] width 1499 height 1126
click at [518, 277] on body "jasmine7kennedy@gmail.com Logout" at bounding box center [750, 302] width 1499 height 1126
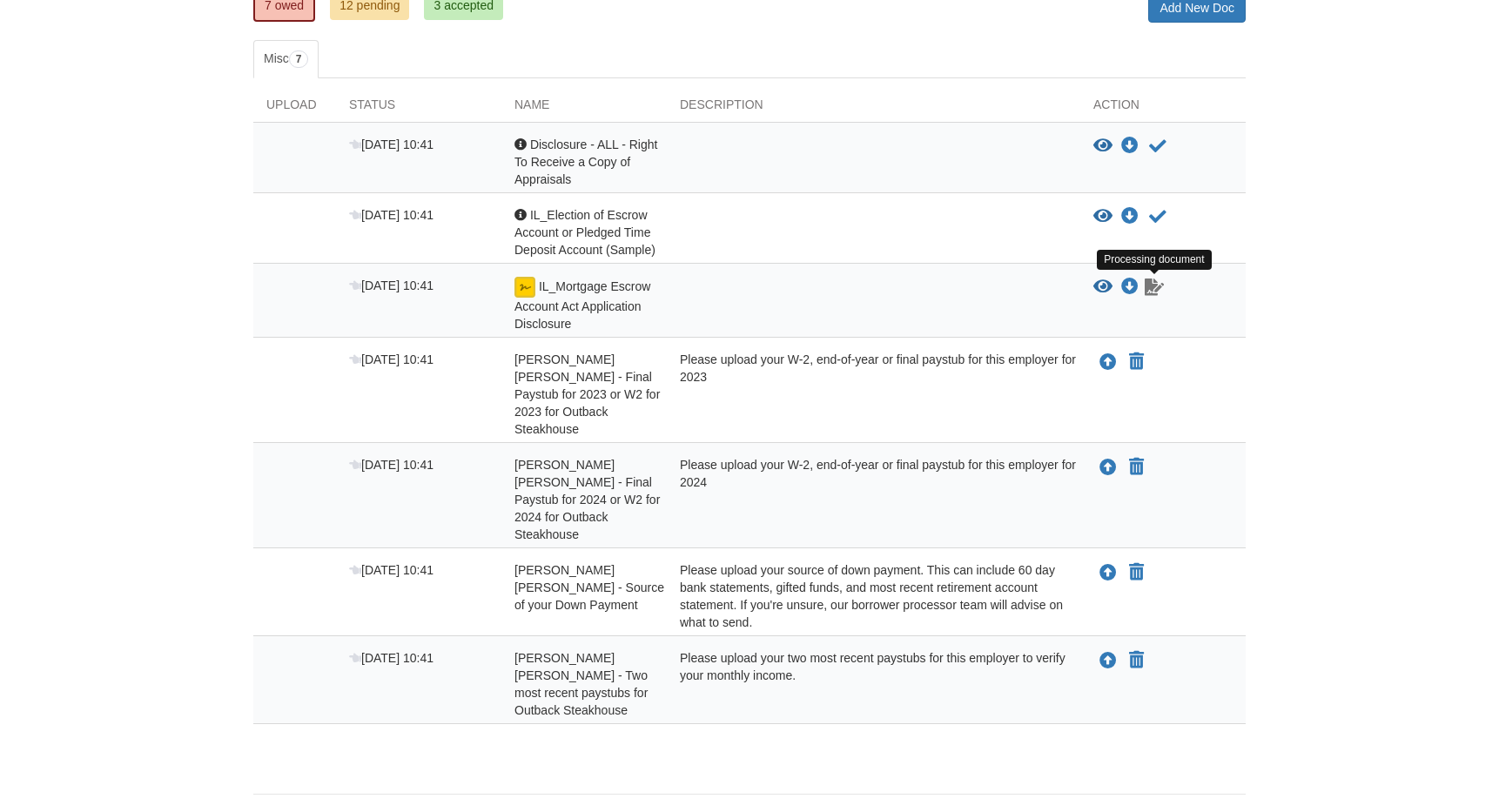
click at [1150, 284] on icon "Waiting for your co-borrower to e-sign" at bounding box center [1155, 287] width 20 height 18
click at [532, 283] on img at bounding box center [525, 286] width 21 height 21
click at [1101, 358] on icon "Upload Kennedy Sawyer - Final Paystub for 2023 or W2 for 2023 for Outback Steak…" at bounding box center [1108, 363] width 18 height 18
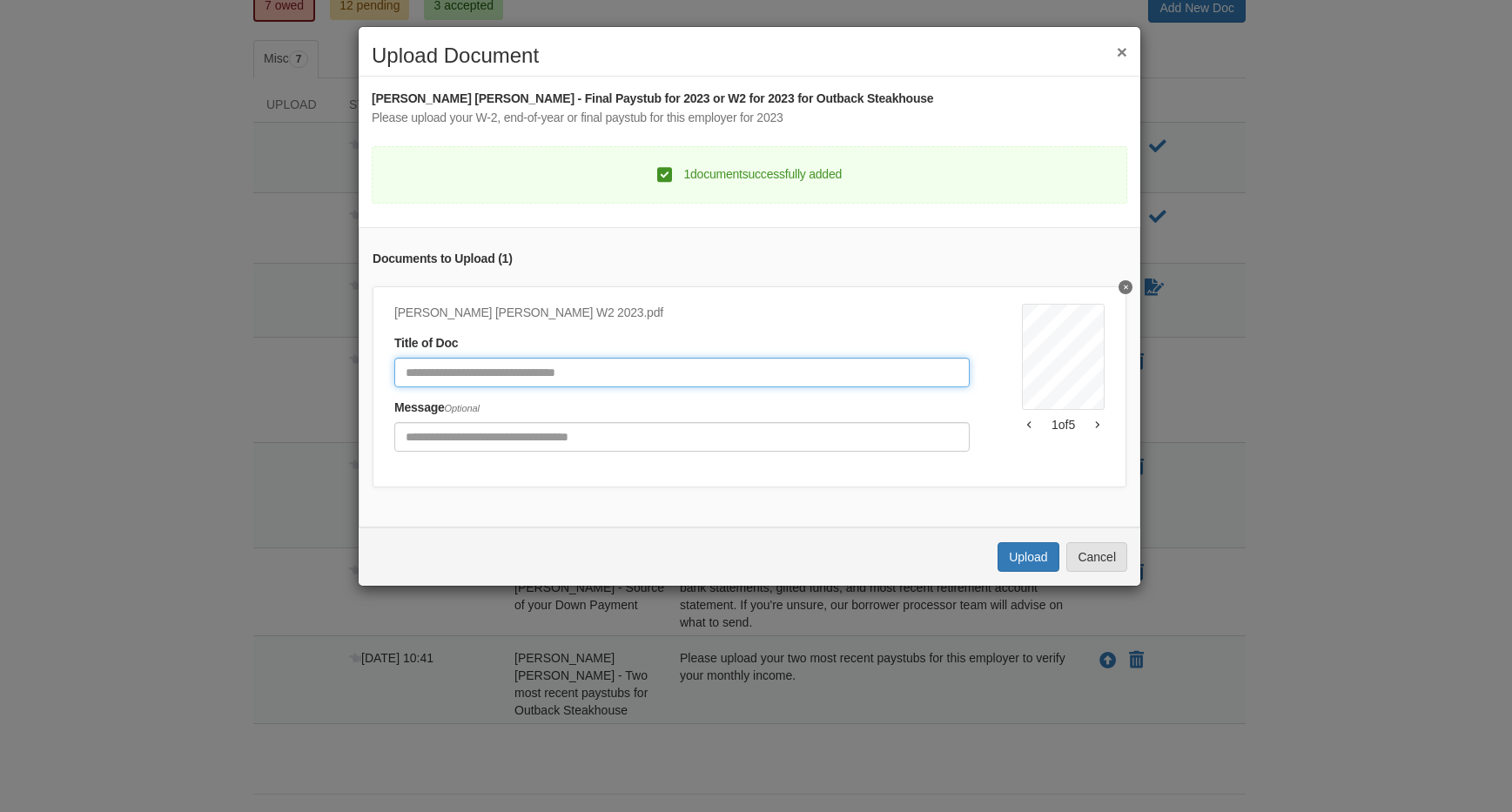
click at [802, 365] on input "Document Title" at bounding box center [682, 372] width 575 height 29
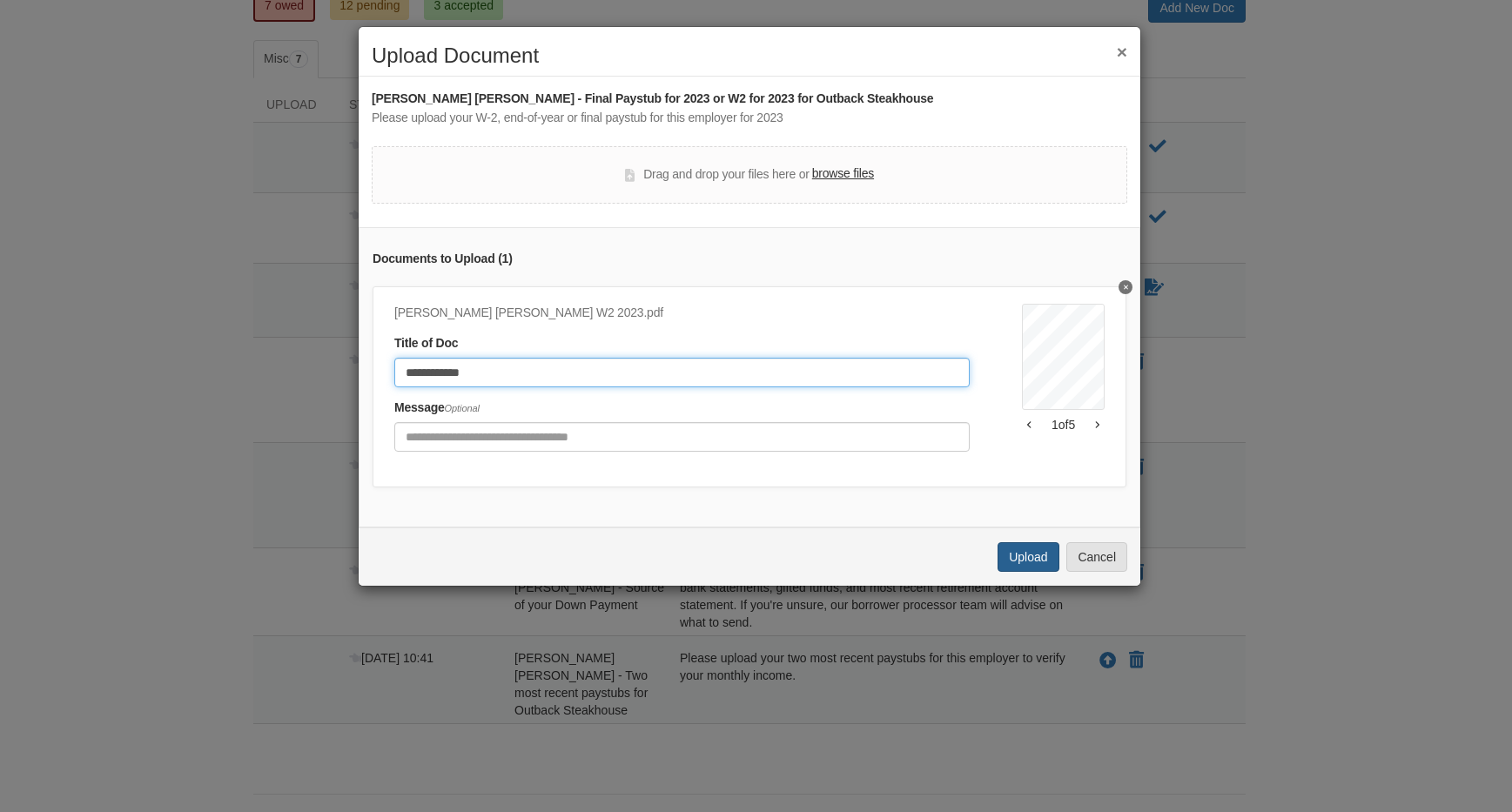
type input "**********"
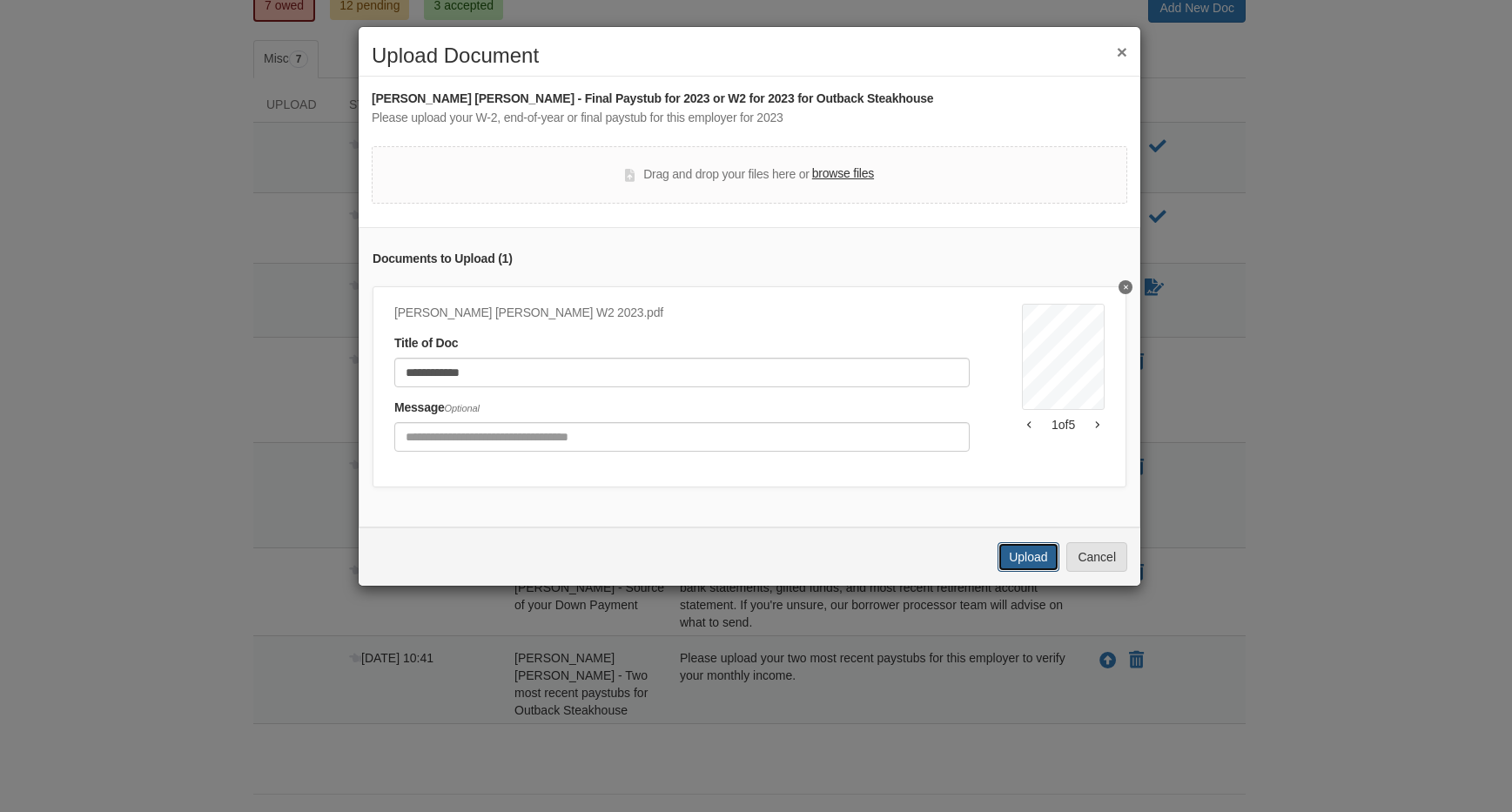
click at [1035, 572] on button "Upload" at bounding box center [1028, 557] width 61 height 29
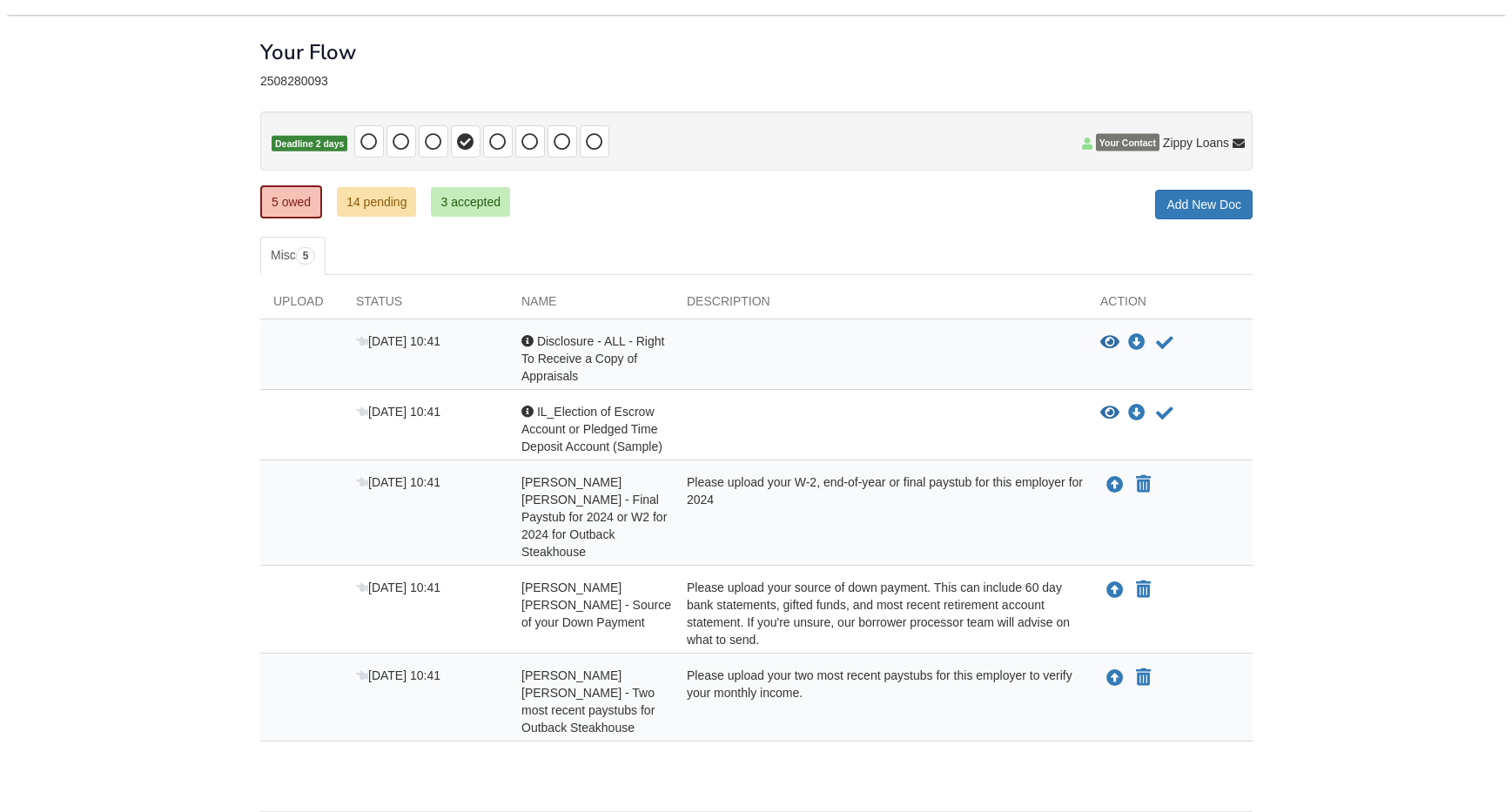
scroll to position [100, 0]
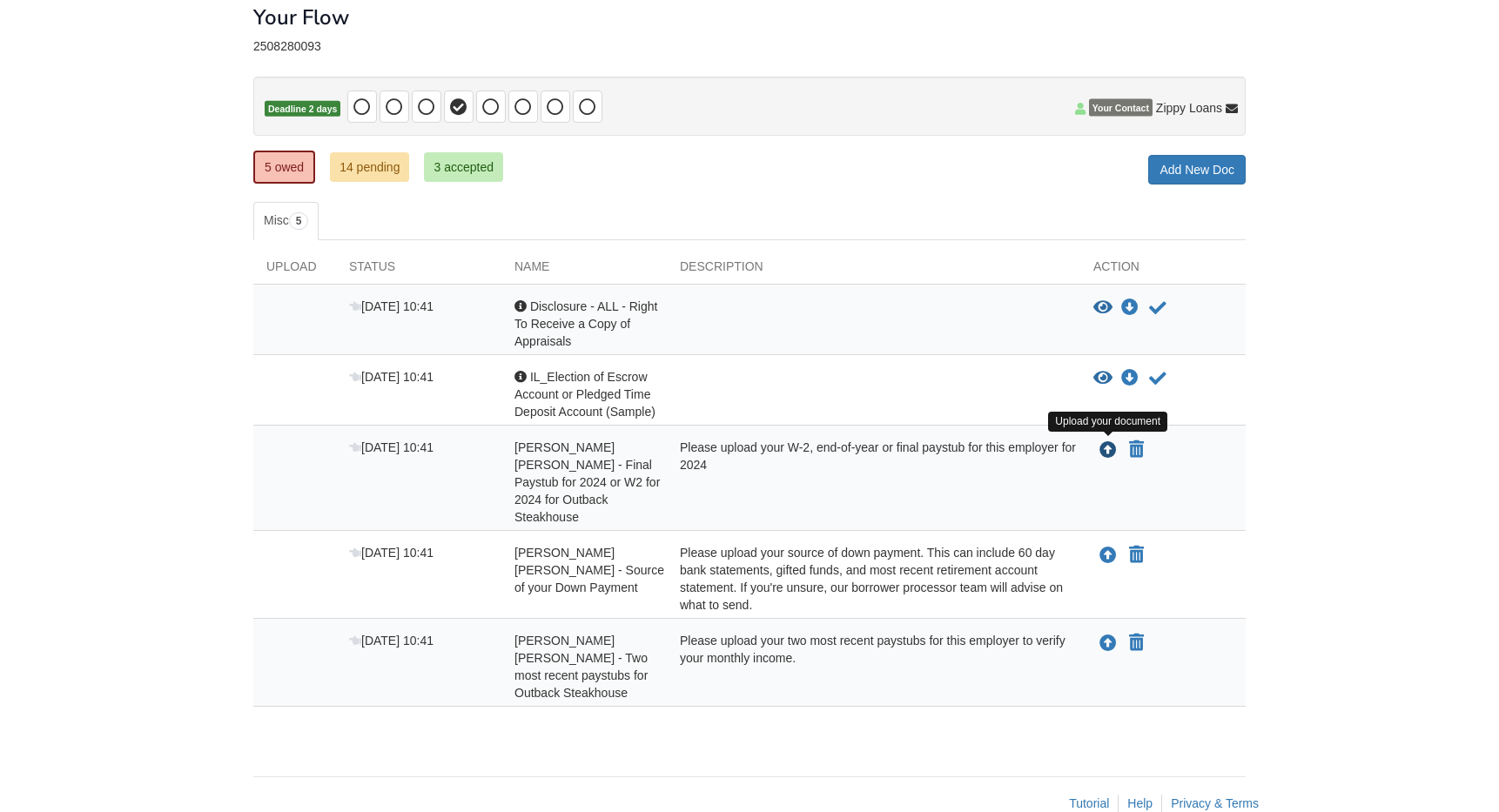
click at [1112, 446] on icon "Upload Kennedy Sawyer - Final Paystub for 2024 or W2 for 2024 for Outback Steak…" at bounding box center [1108, 451] width 18 height 18
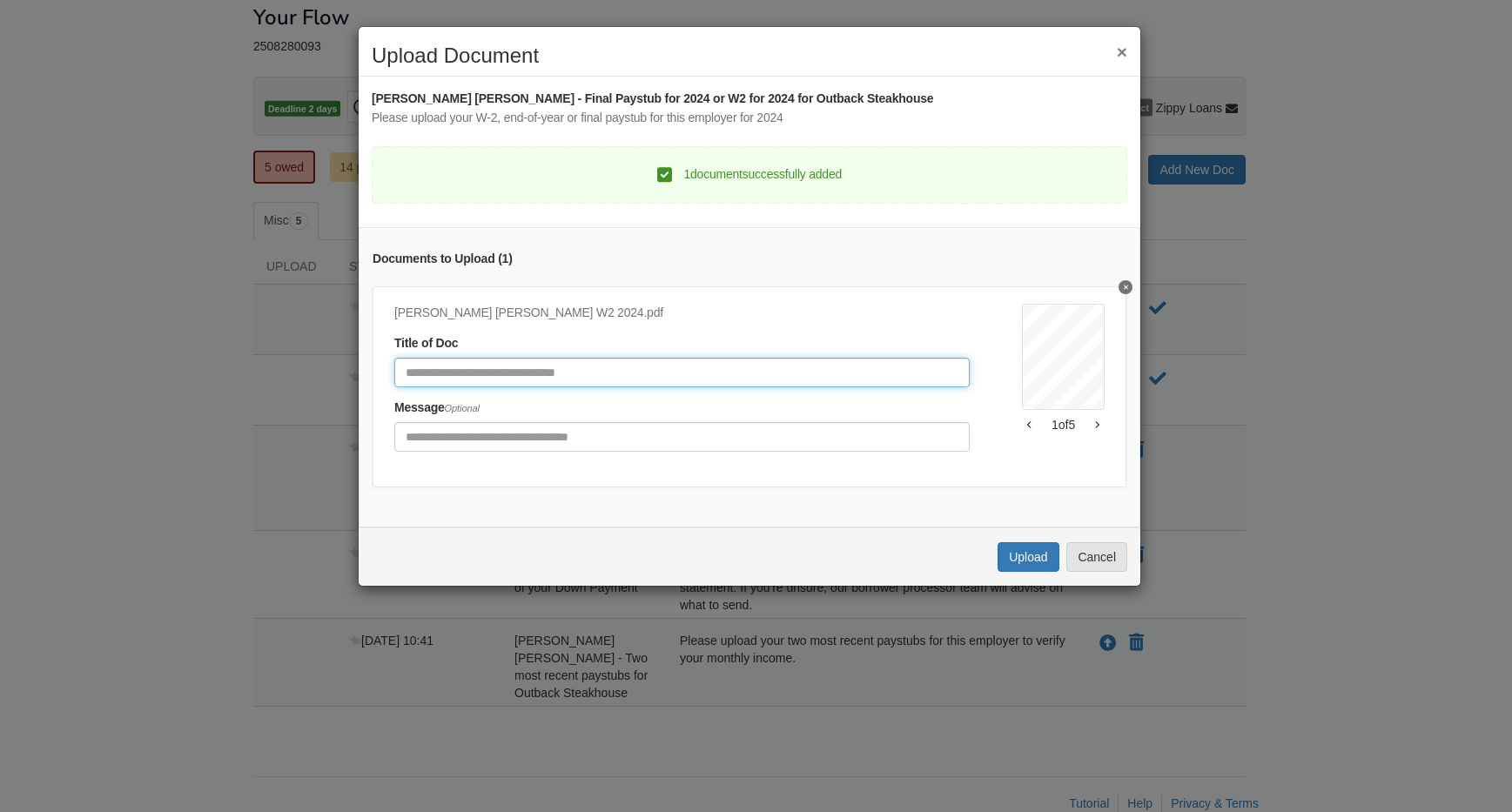
click at [658, 371] on input "Document Title" at bounding box center [682, 372] width 575 height 29
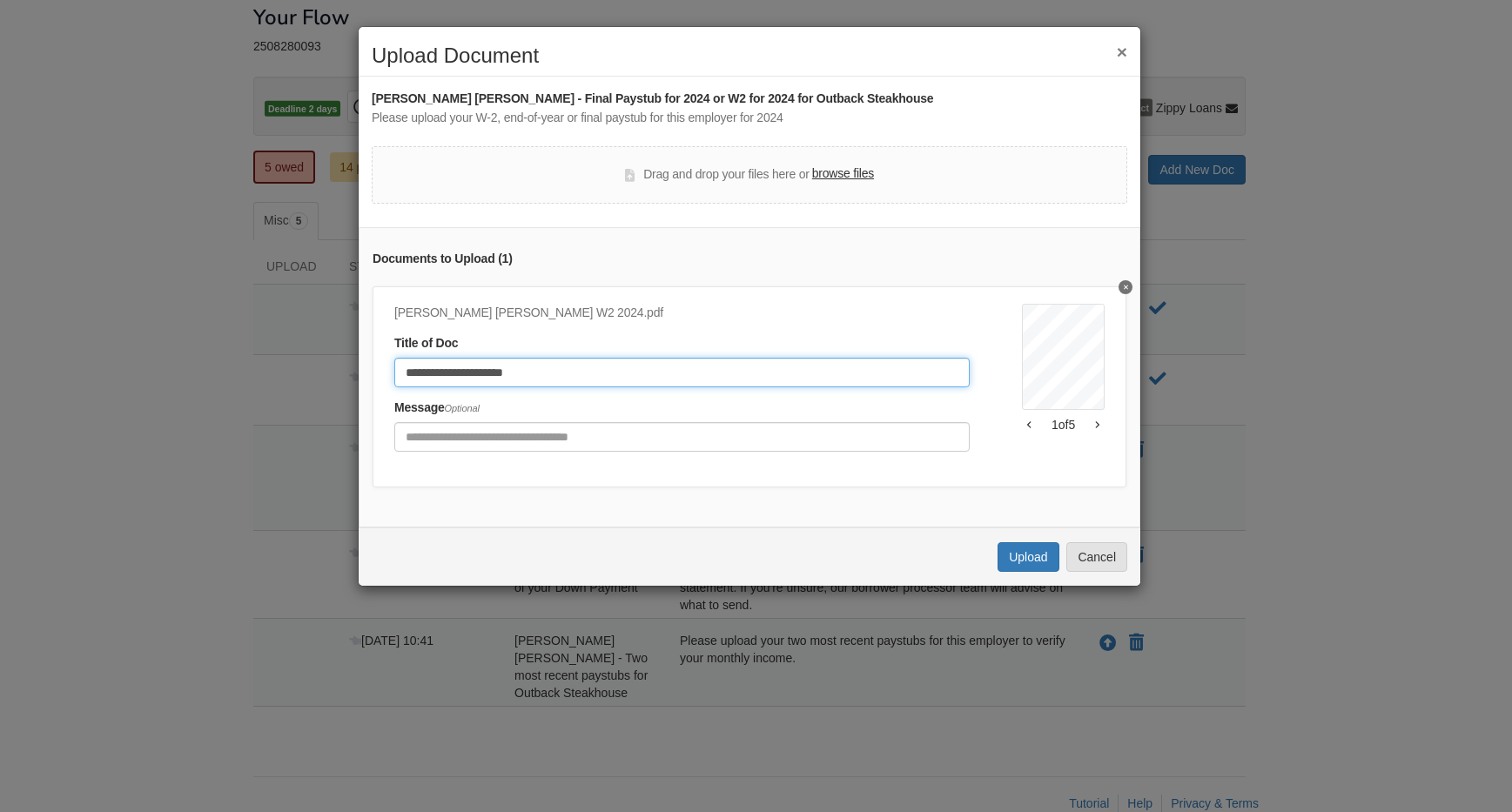
type input "**********"
drag, startPoint x: 1009, startPoint y: 500, endPoint x: 1018, endPoint y: 532, distance: 33.2
click at [1016, 522] on div "**********" at bounding box center [749, 377] width 781 height 300
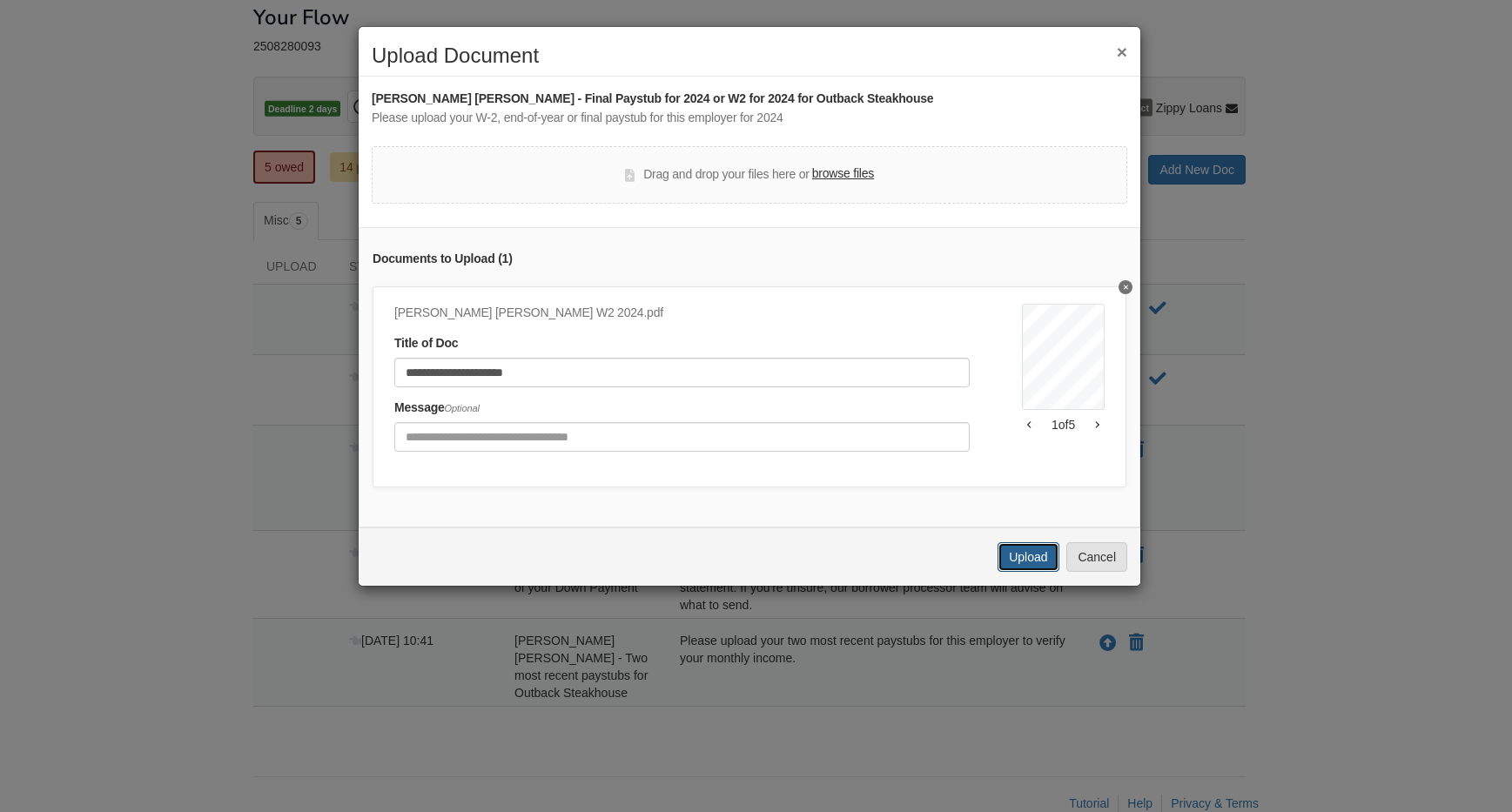
click at [1019, 572] on button "Upload" at bounding box center [1028, 557] width 61 height 29
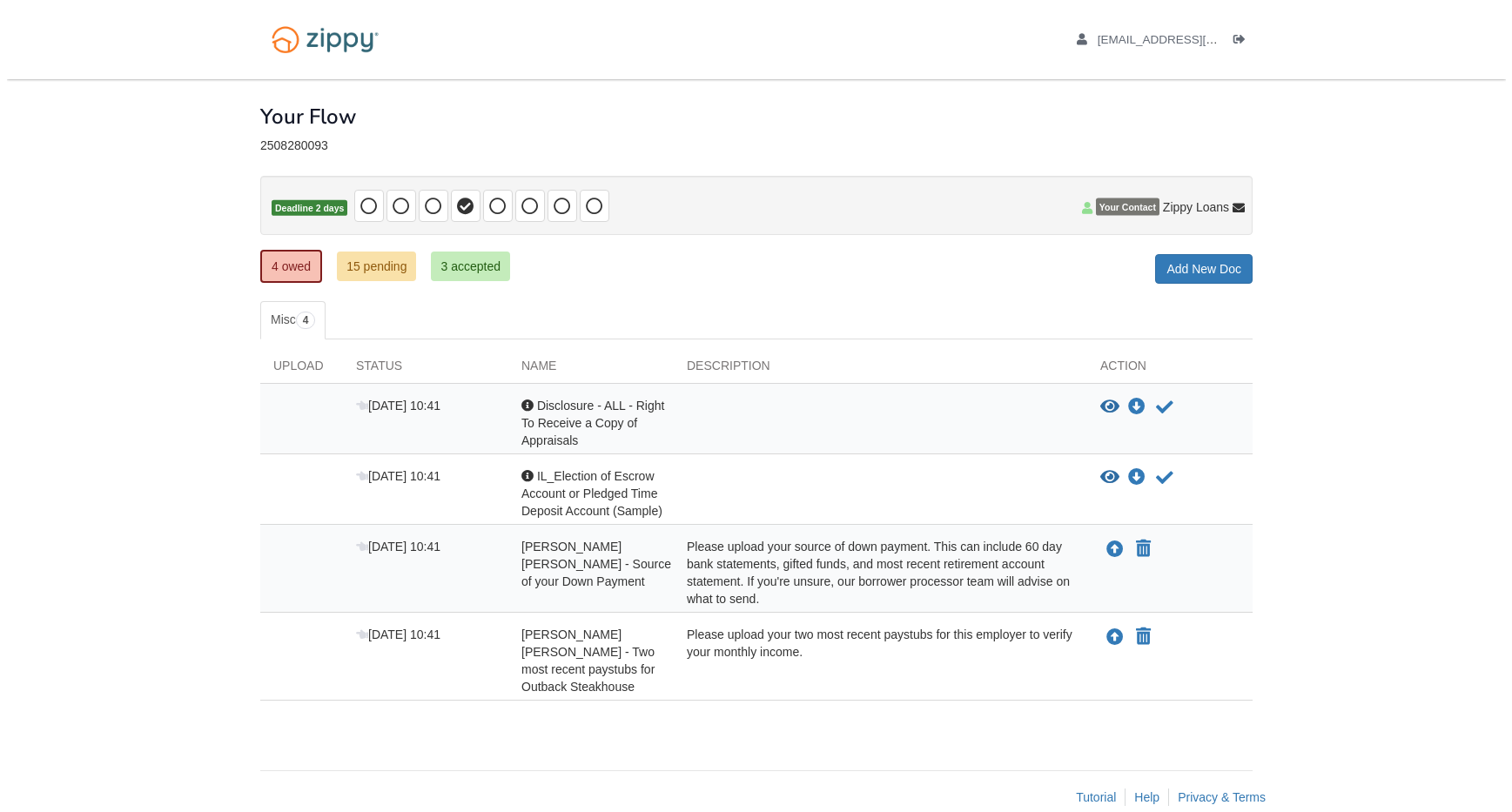
scroll to position [12, 0]
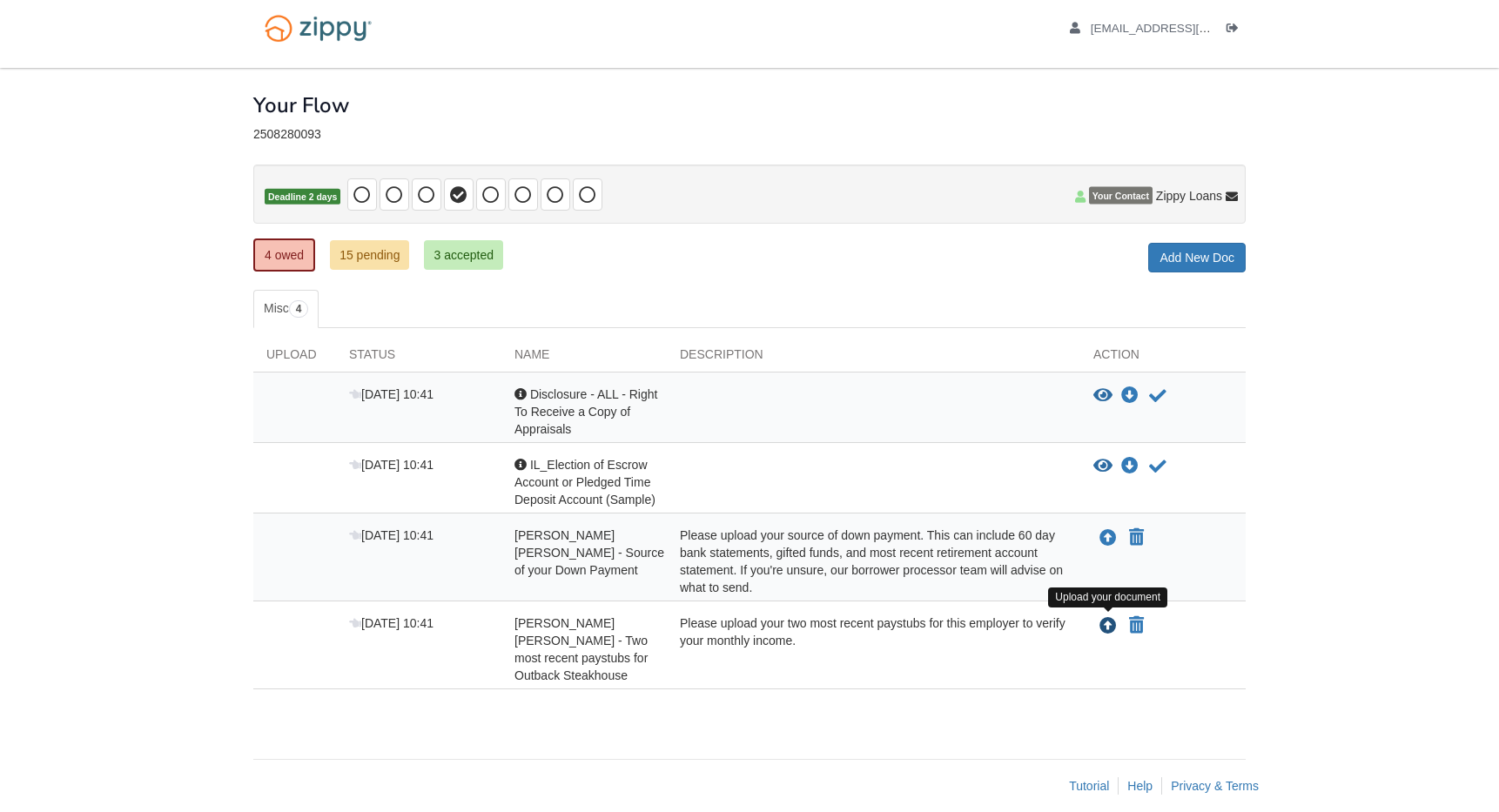
click at [1113, 626] on icon "Upload Kennedy Sawyer - Two most recent paystubs for Outback Steakhouse" at bounding box center [1108, 627] width 18 height 18
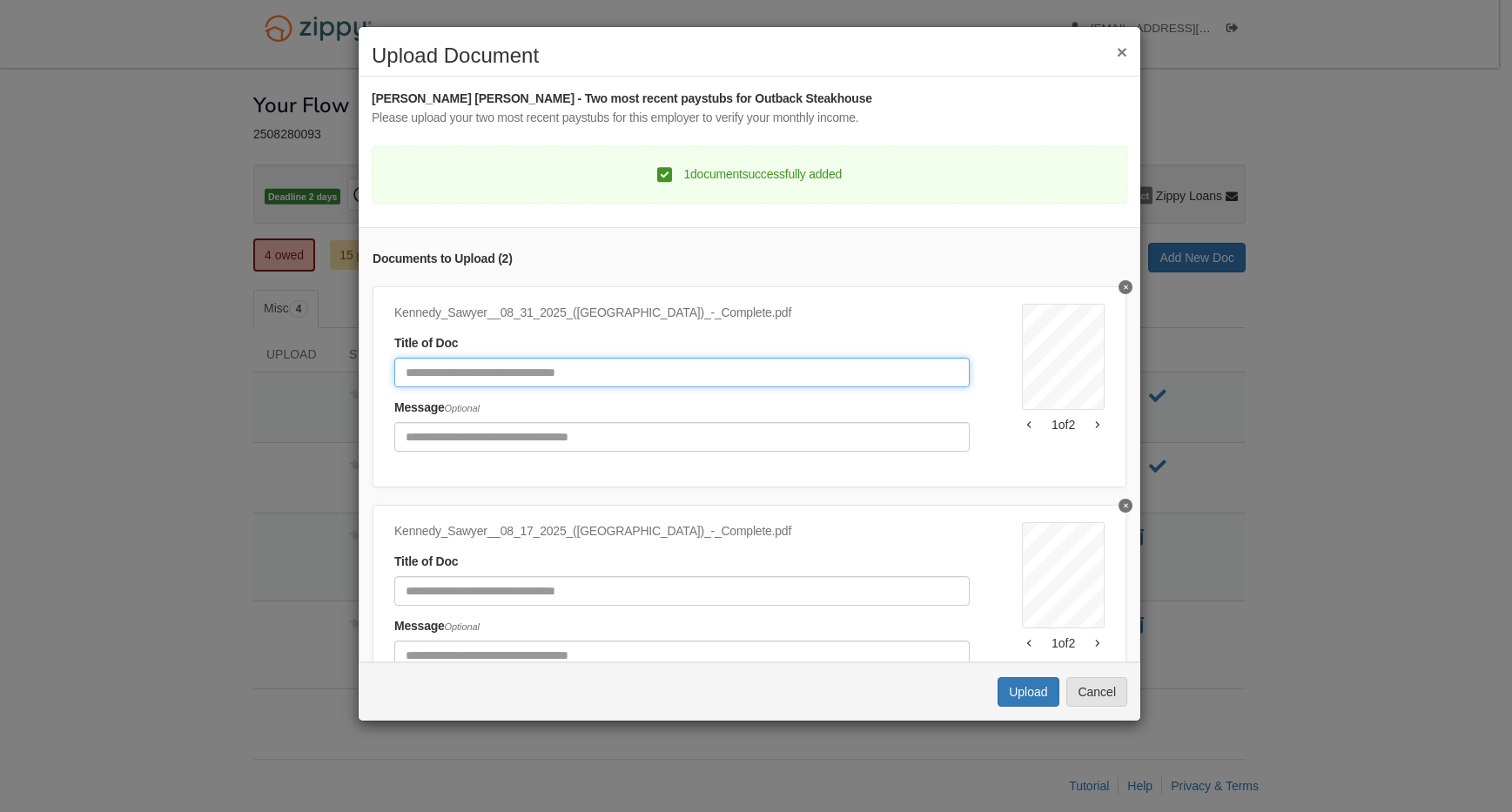
click at [615, 375] on input "Document Title" at bounding box center [682, 372] width 575 height 29
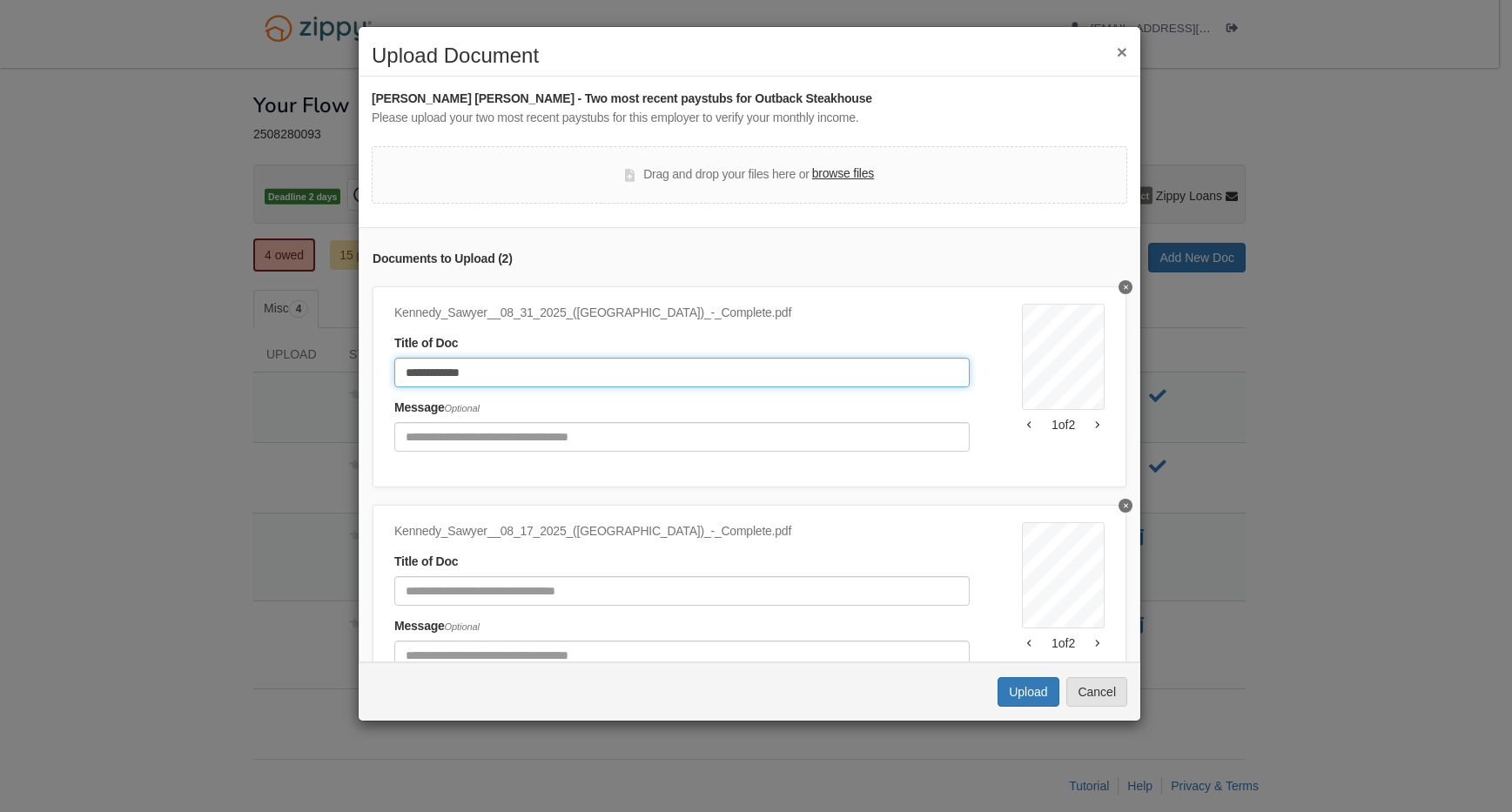
type input "**********"
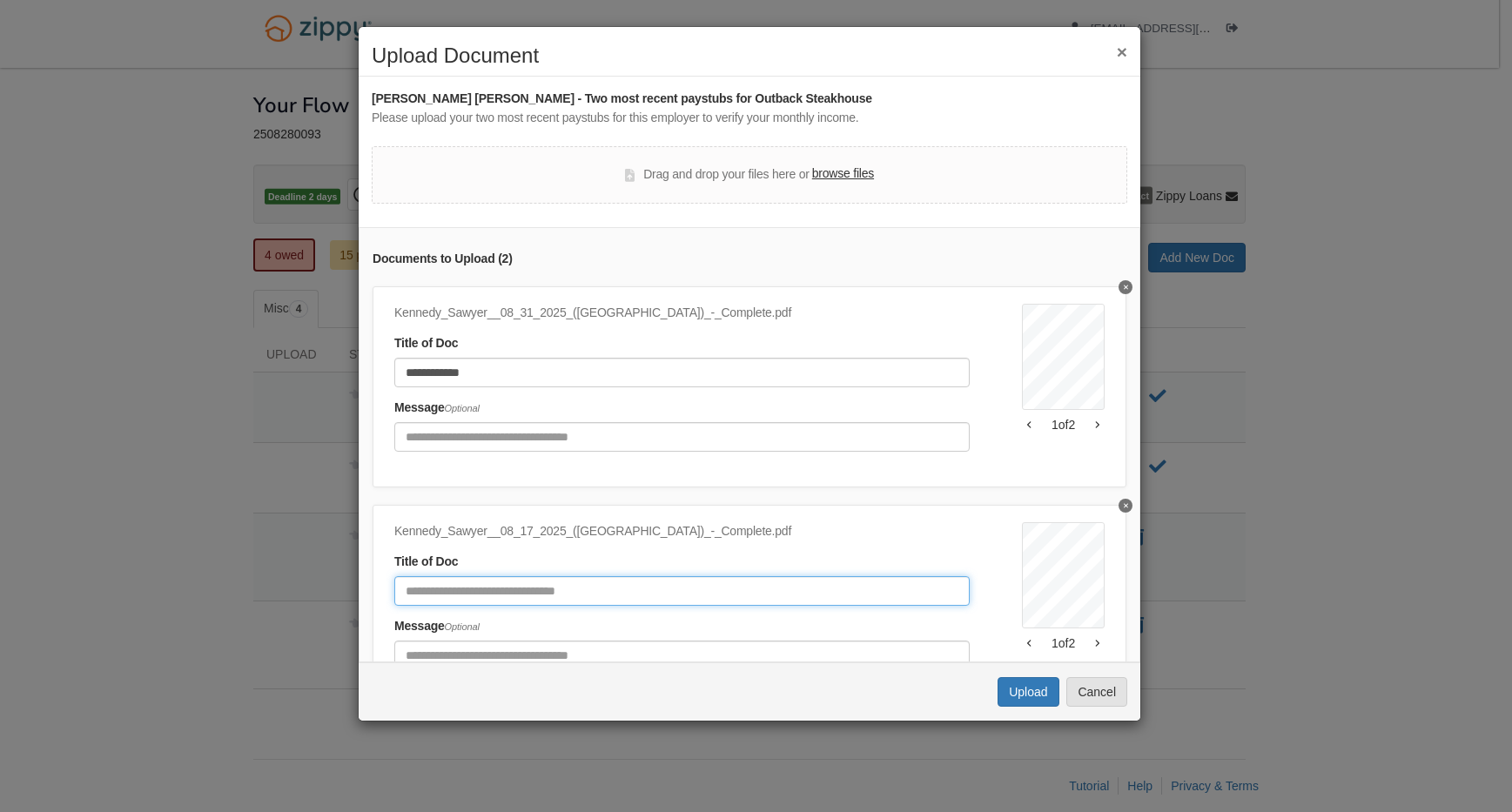
click at [514, 581] on input "Document Title" at bounding box center [682, 591] width 575 height 29
click at [439, 598] on input "**********" at bounding box center [682, 591] width 575 height 29
type input "**********"
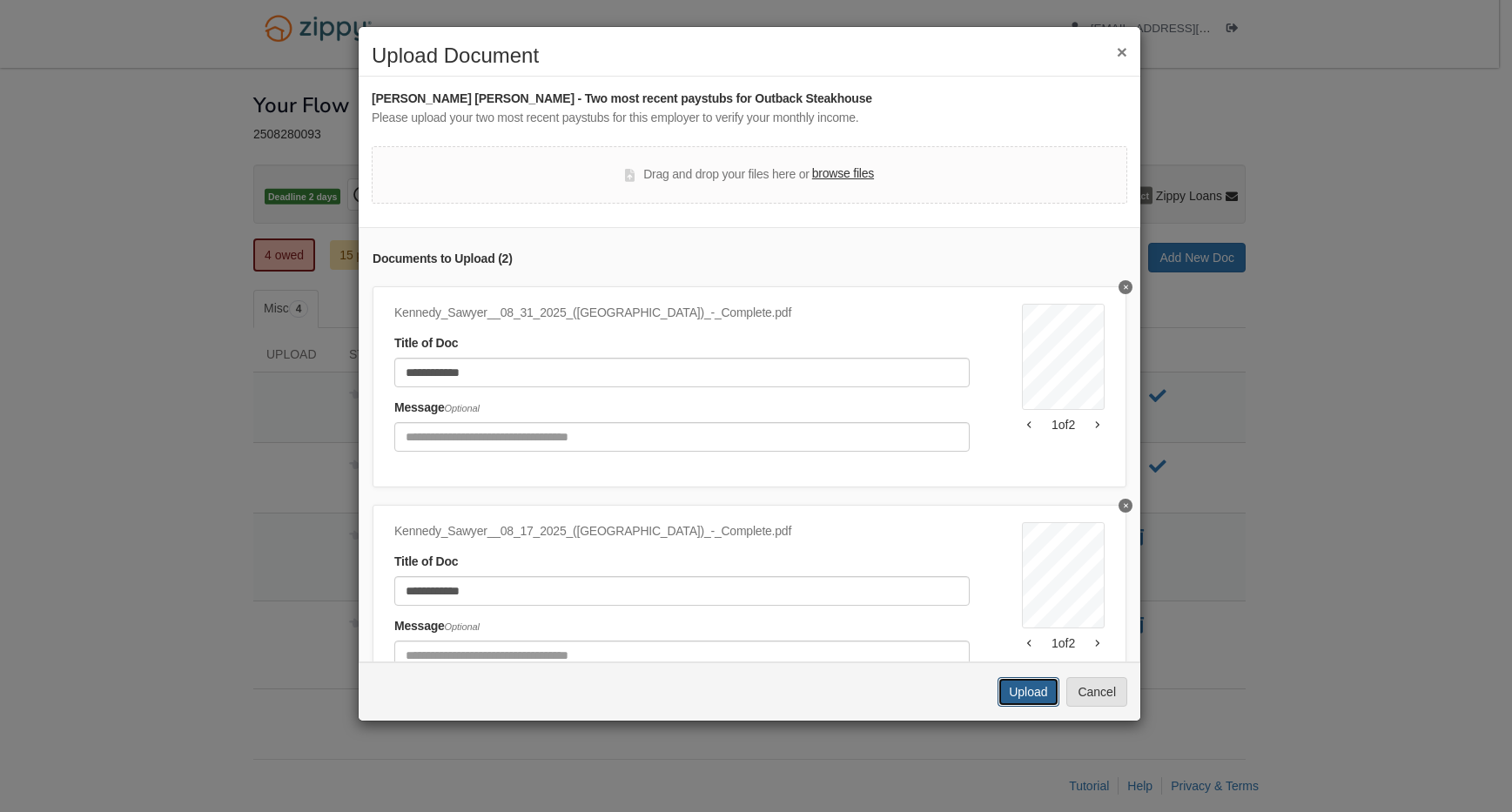
click at [1029, 681] on button "Upload" at bounding box center [1028, 692] width 61 height 29
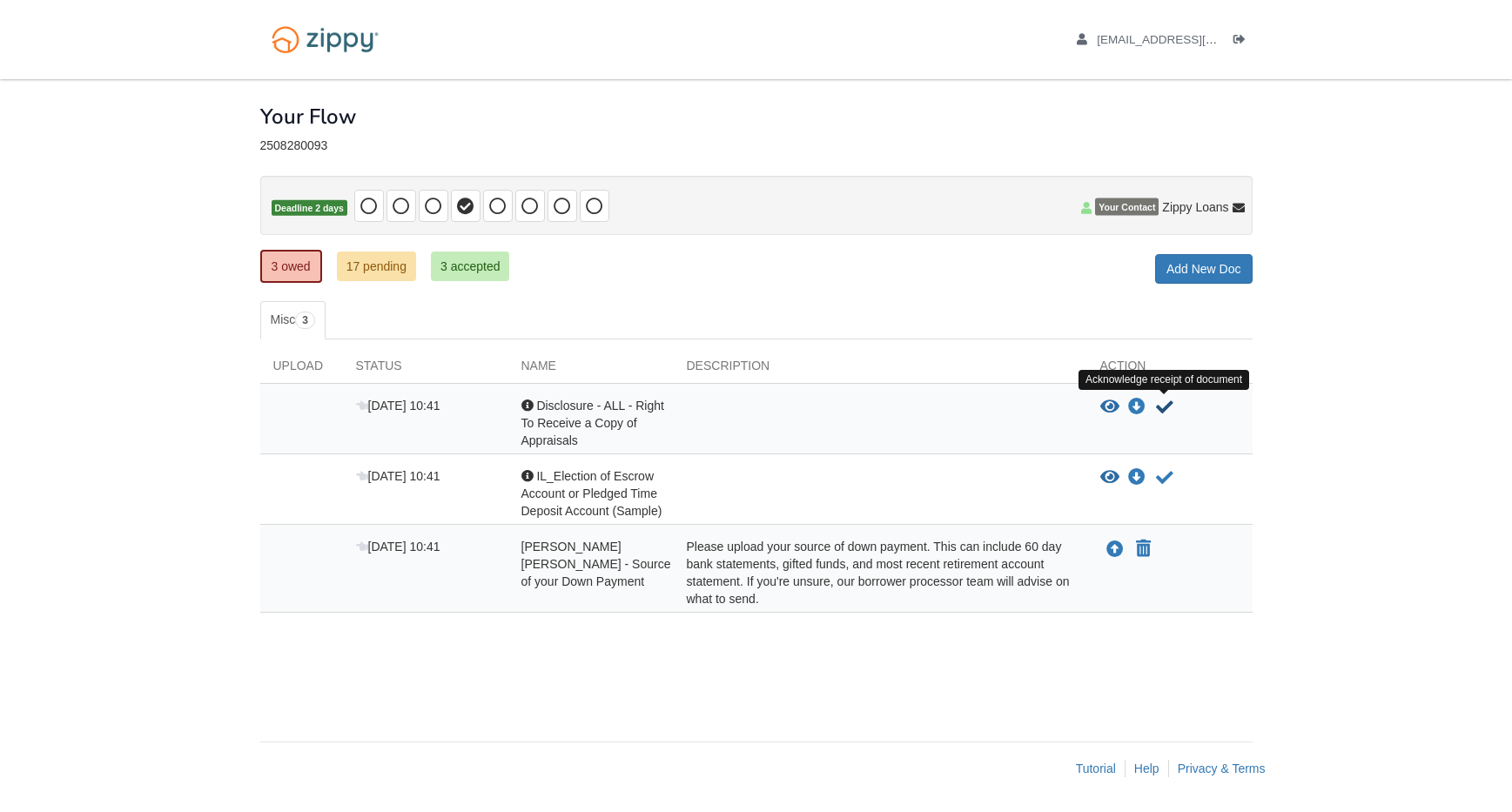
click at [1166, 406] on icon "Acknowledge receipt of document" at bounding box center [1164, 407] width 18 height 18
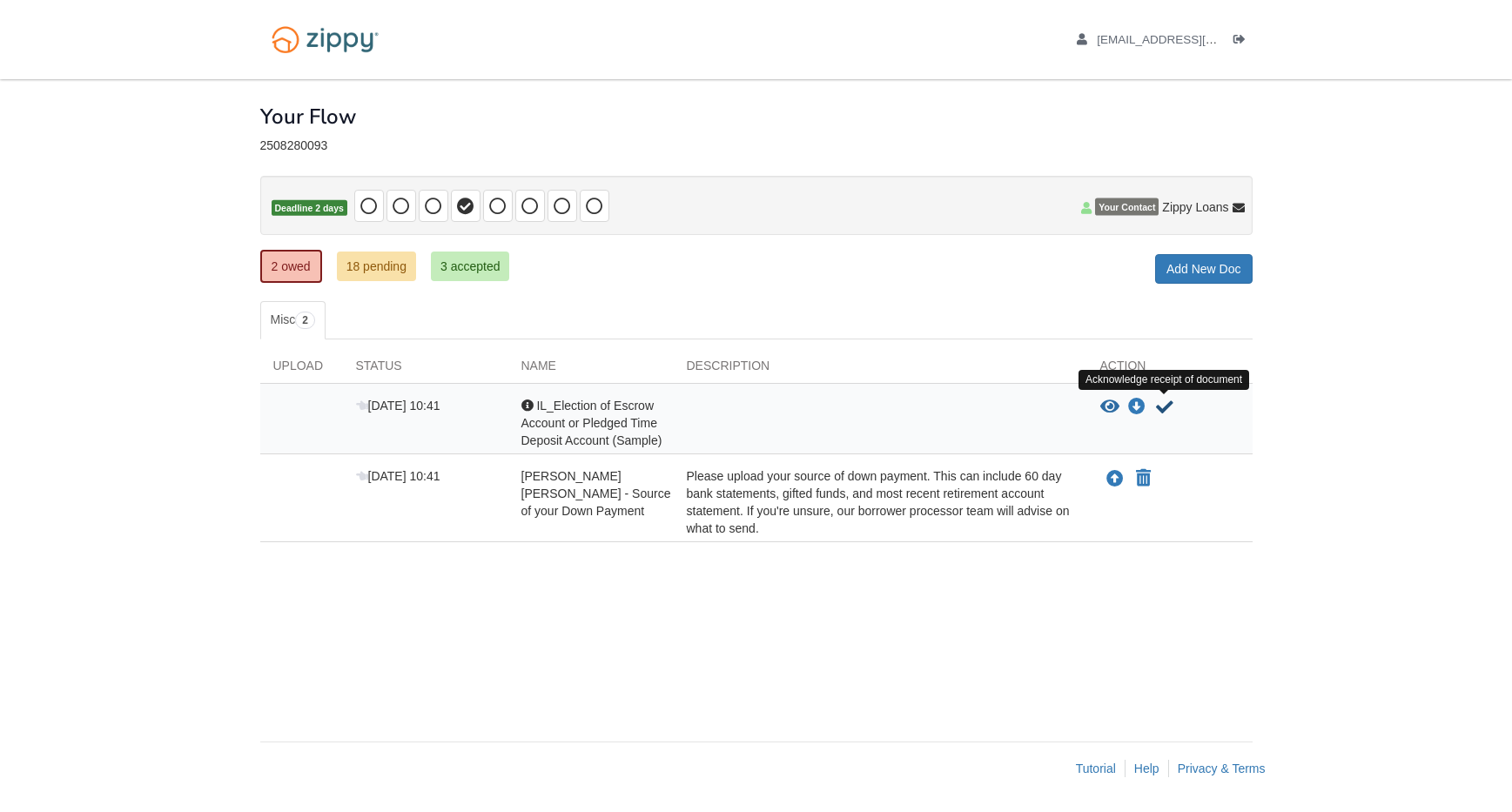
click at [1166, 406] on icon "Acknowledge receipt of document" at bounding box center [1164, 407] width 18 height 18
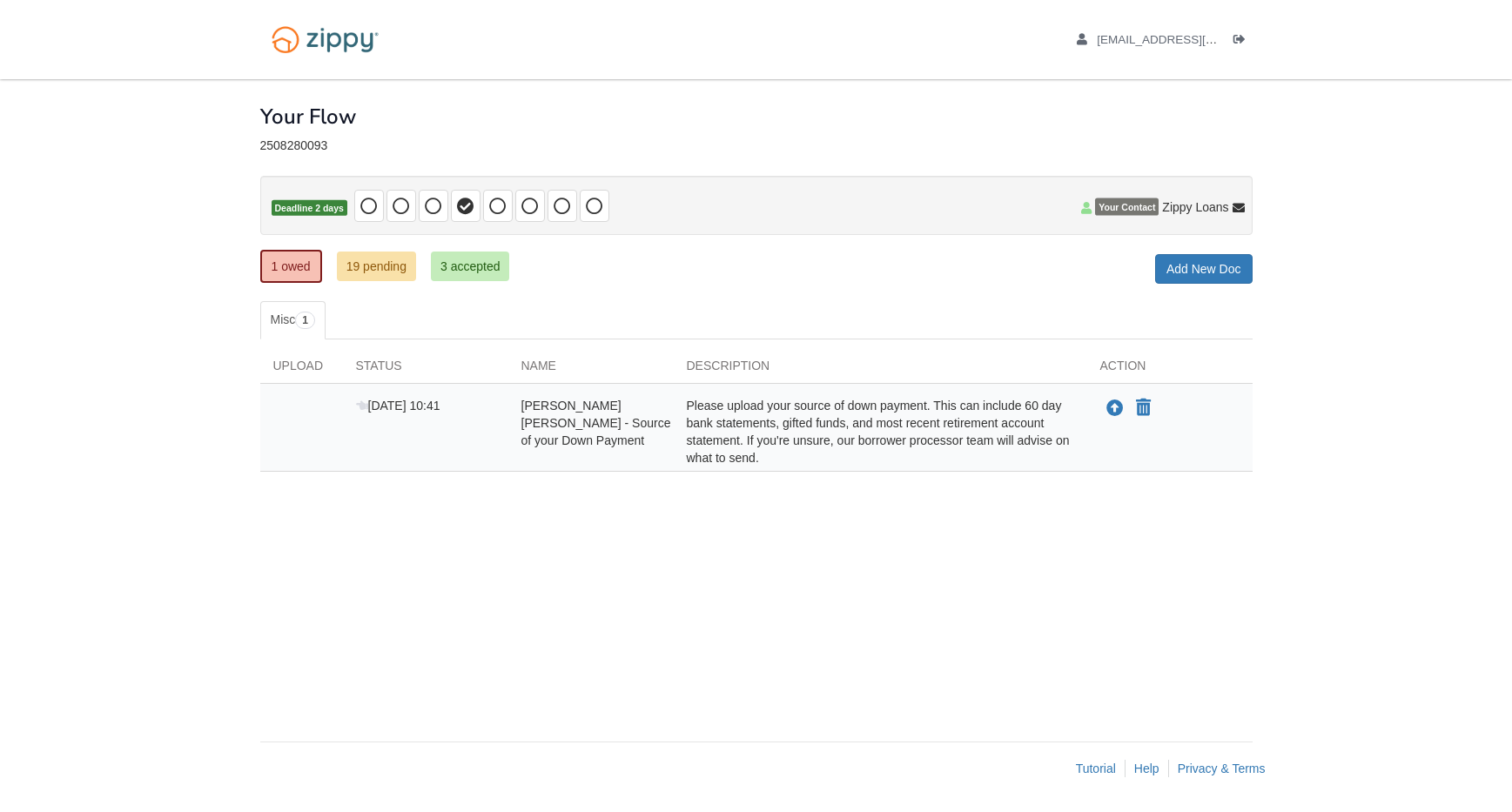
click at [838, 399] on div "Please upload your source of down payment. This can include 60 day bank stateme…" at bounding box center [880, 431] width 413 height 69
drag, startPoint x: 691, startPoint y: 401, endPoint x: 931, endPoint y: 458, distance: 246.7
click at [931, 458] on div "Please upload your source of down payment. This can include 60 day bank stateme…" at bounding box center [880, 431] width 413 height 69
copy div "Please upload your source of down payment. This can include 60 day bank stateme…"
